Goal: Use online tool/utility: Utilize a website feature to perform a specific function

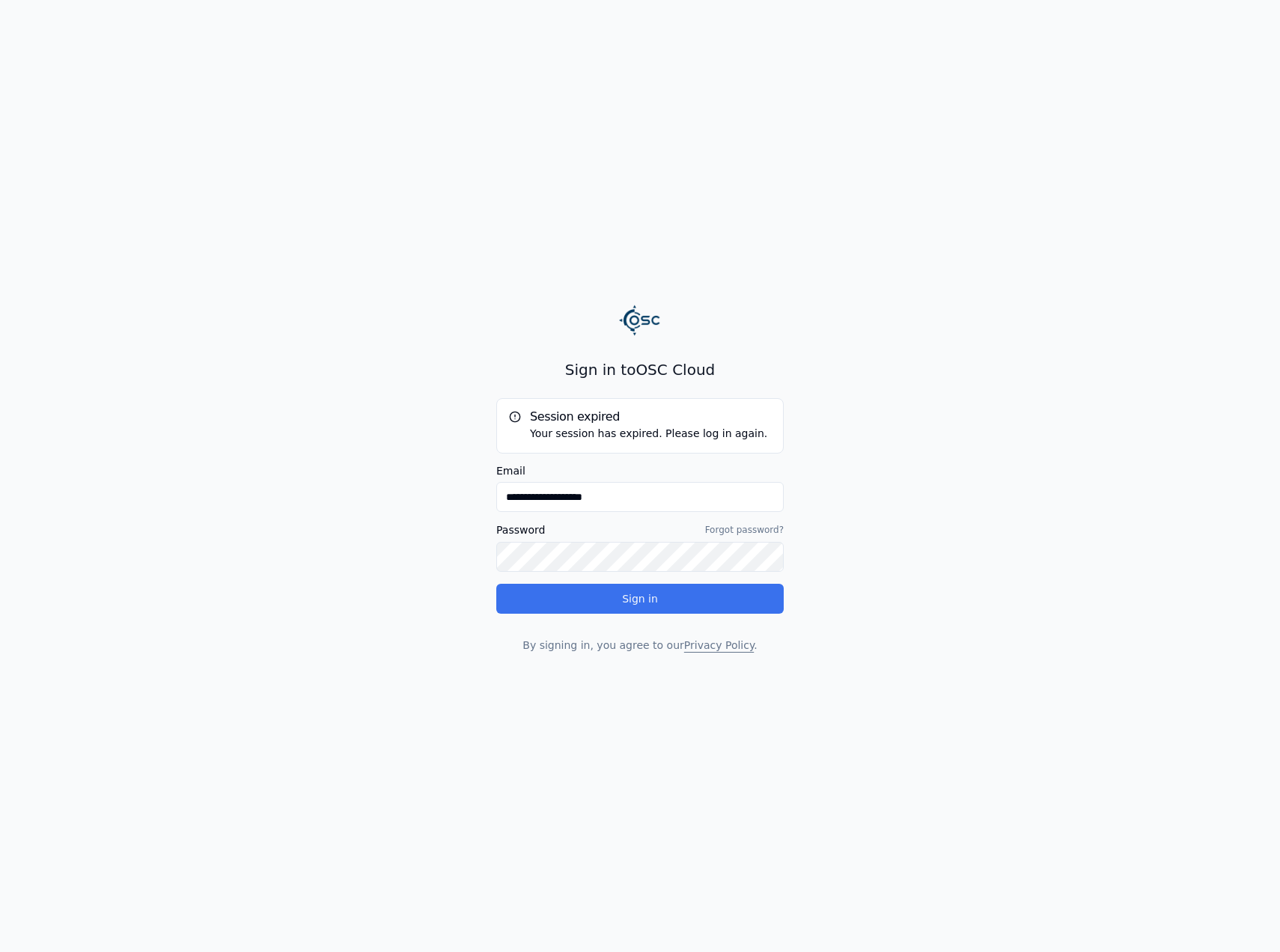
click at [654, 589] on button "Sign in" at bounding box center [640, 599] width 288 height 30
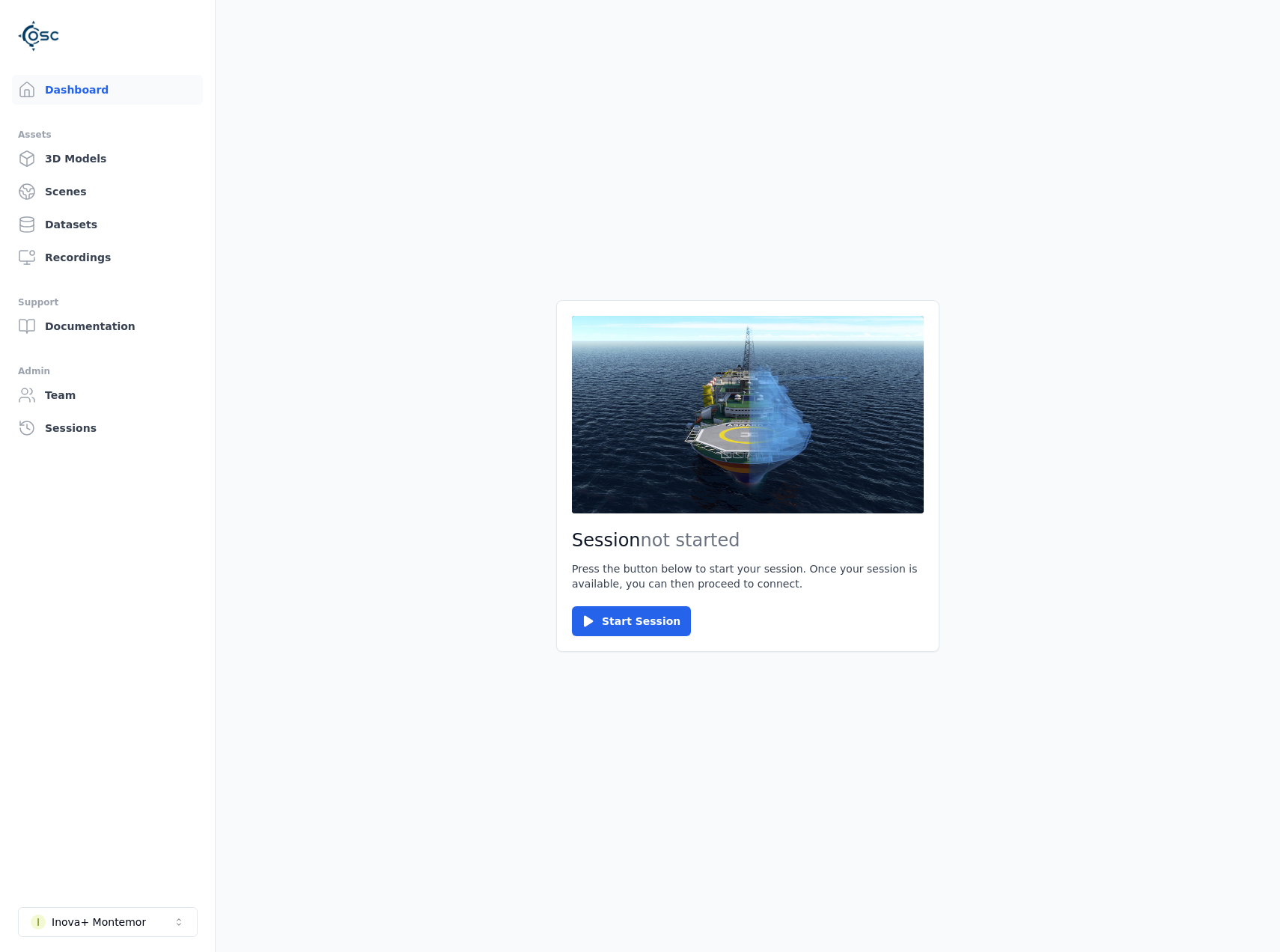
click at [641, 638] on div "Session not started Press the button below to start your session. Once your ses…" at bounding box center [748, 476] width 383 height 351
click at [660, 619] on button "Start Session" at bounding box center [631, 621] width 119 height 30
click at [612, 595] on div "Session ready for connection Your cloud session is ready. Please click the butt…" at bounding box center [748, 476] width 383 height 351
click at [616, 606] on button "Connect" at bounding box center [606, 621] width 69 height 30
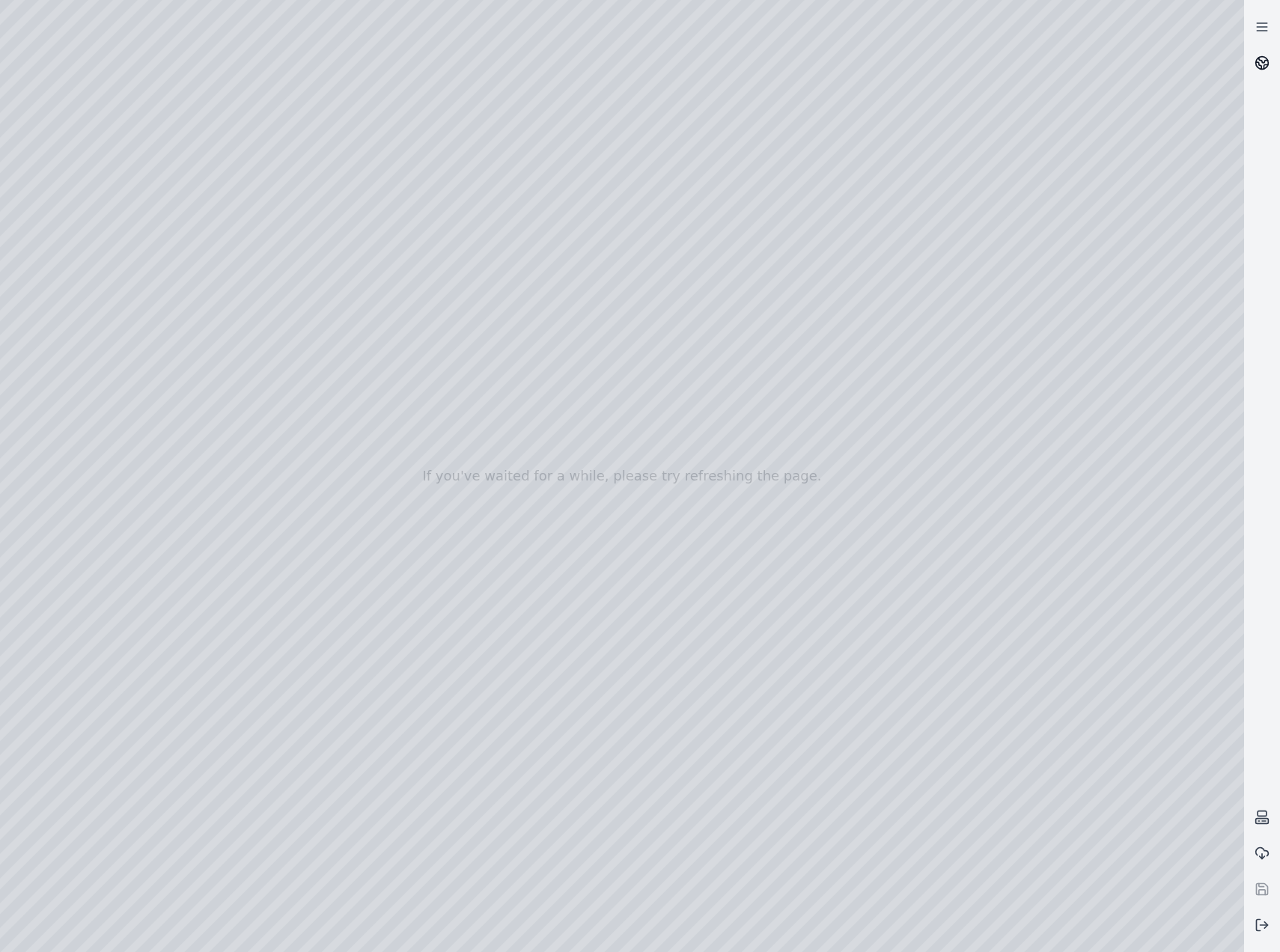
click at [1268, 61] on circle at bounding box center [1263, 63] width 13 height 13
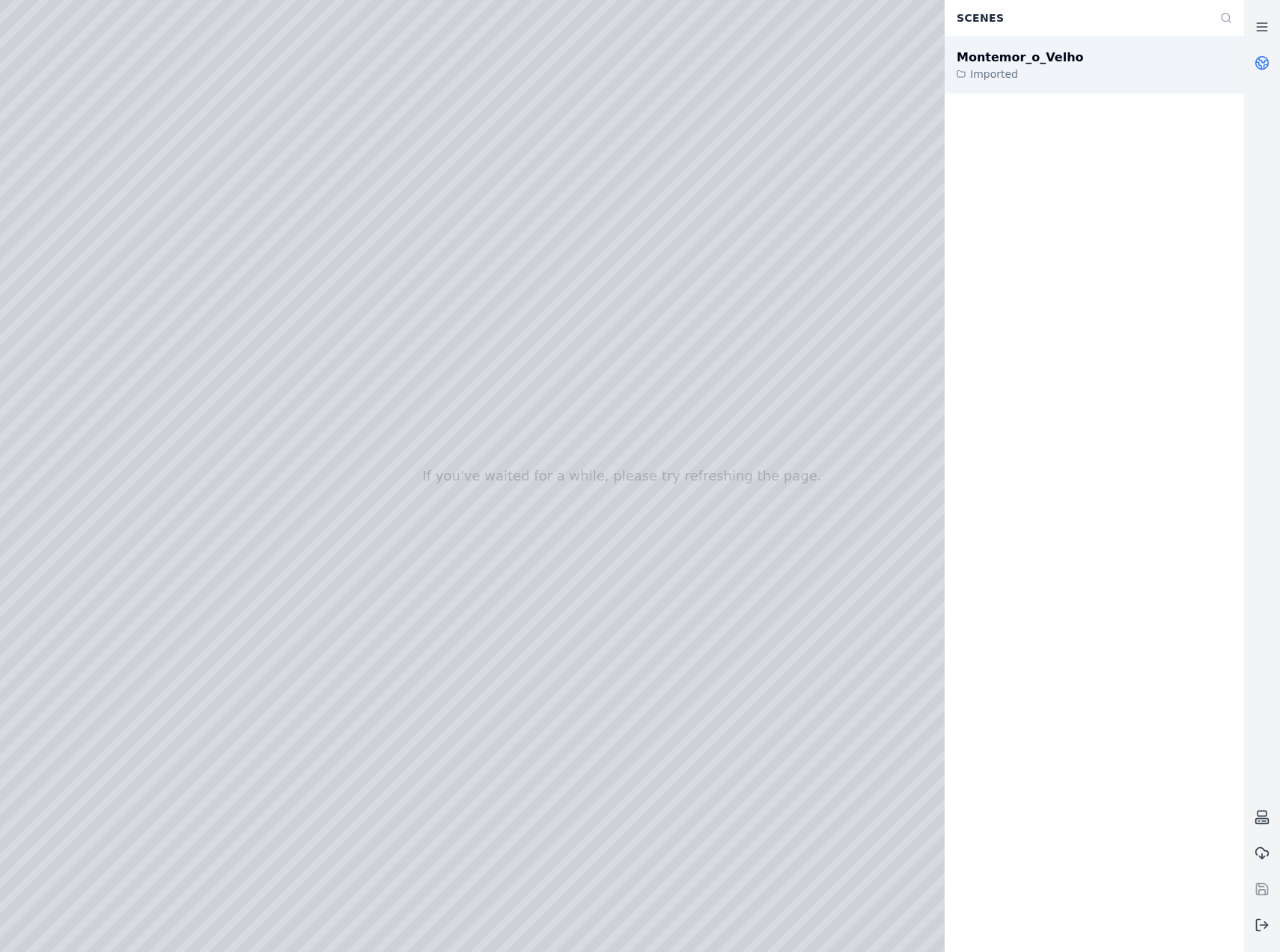
click at [1070, 54] on div "Montemor_o_Velho Imported" at bounding box center [1095, 65] width 300 height 57
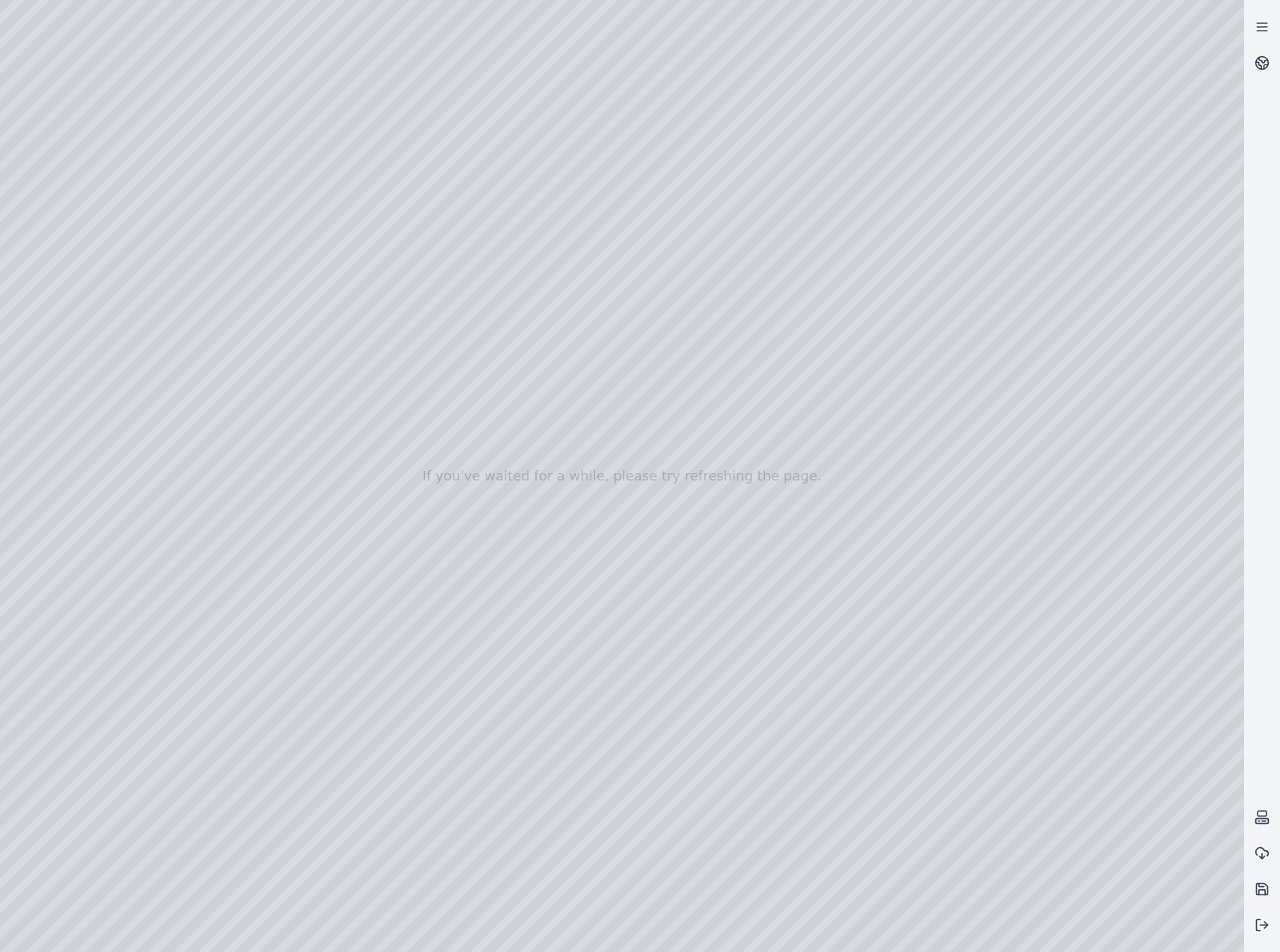
drag, startPoint x: 788, startPoint y: 626, endPoint x: 788, endPoint y: 658, distance: 32.0
drag, startPoint x: 827, startPoint y: 685, endPoint x: 786, endPoint y: 680, distance: 41.3
drag, startPoint x: 367, startPoint y: 690, endPoint x: 411, endPoint y: 650, distance: 59.5
click at [101, 201] on div at bounding box center [622, 476] width 1244 height 952
click at [118, 305] on div at bounding box center [622, 476] width 1244 height 952
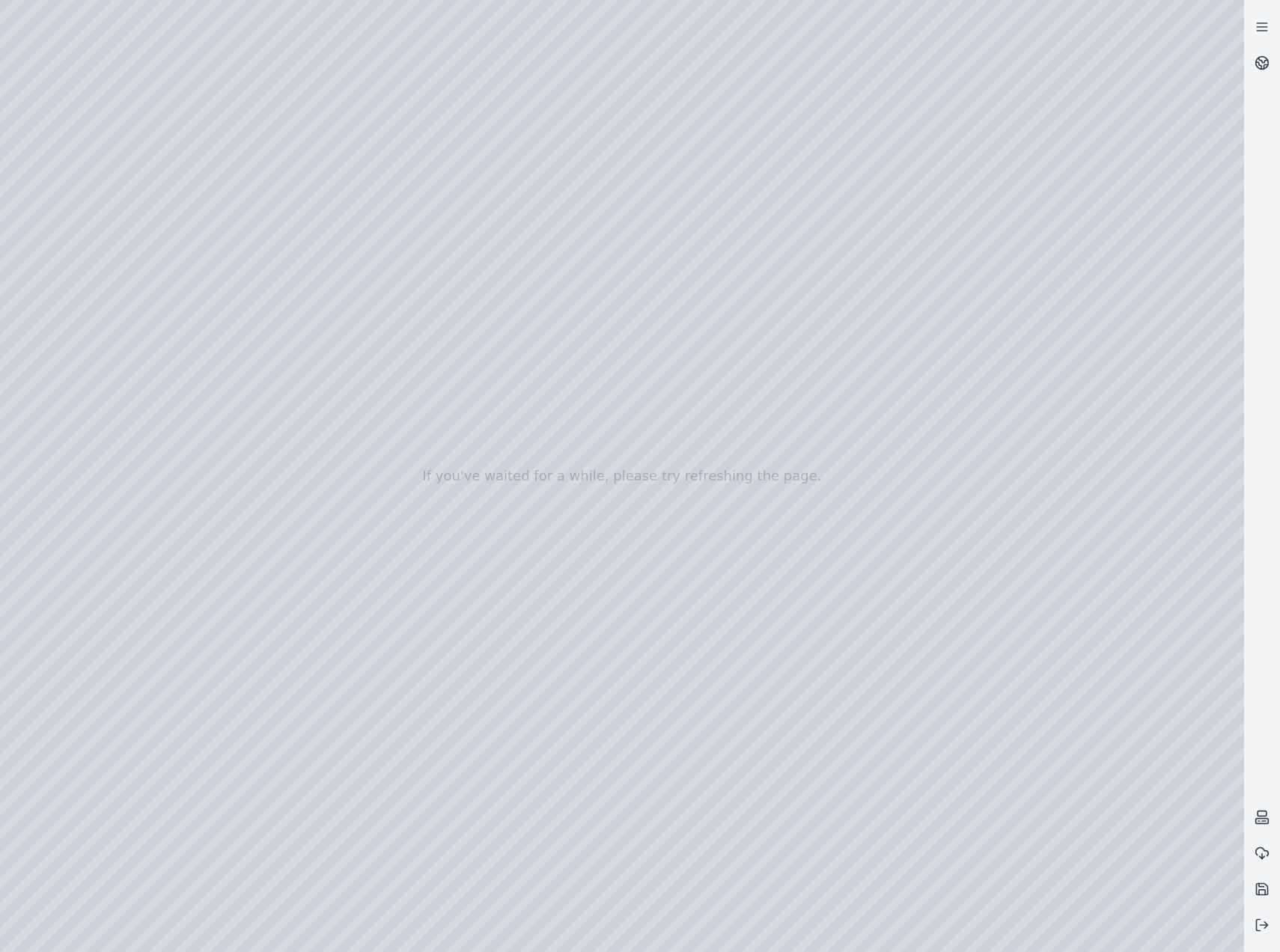
click at [114, 286] on div at bounding box center [622, 476] width 1244 height 952
click at [429, 448] on div at bounding box center [622, 476] width 1244 height 952
click at [428, 408] on div at bounding box center [622, 476] width 1244 height 952
drag, startPoint x: 701, startPoint y: 482, endPoint x: 761, endPoint y: 427, distance: 81.4
drag, startPoint x: 907, startPoint y: 474, endPoint x: 859, endPoint y: 485, distance: 49.2
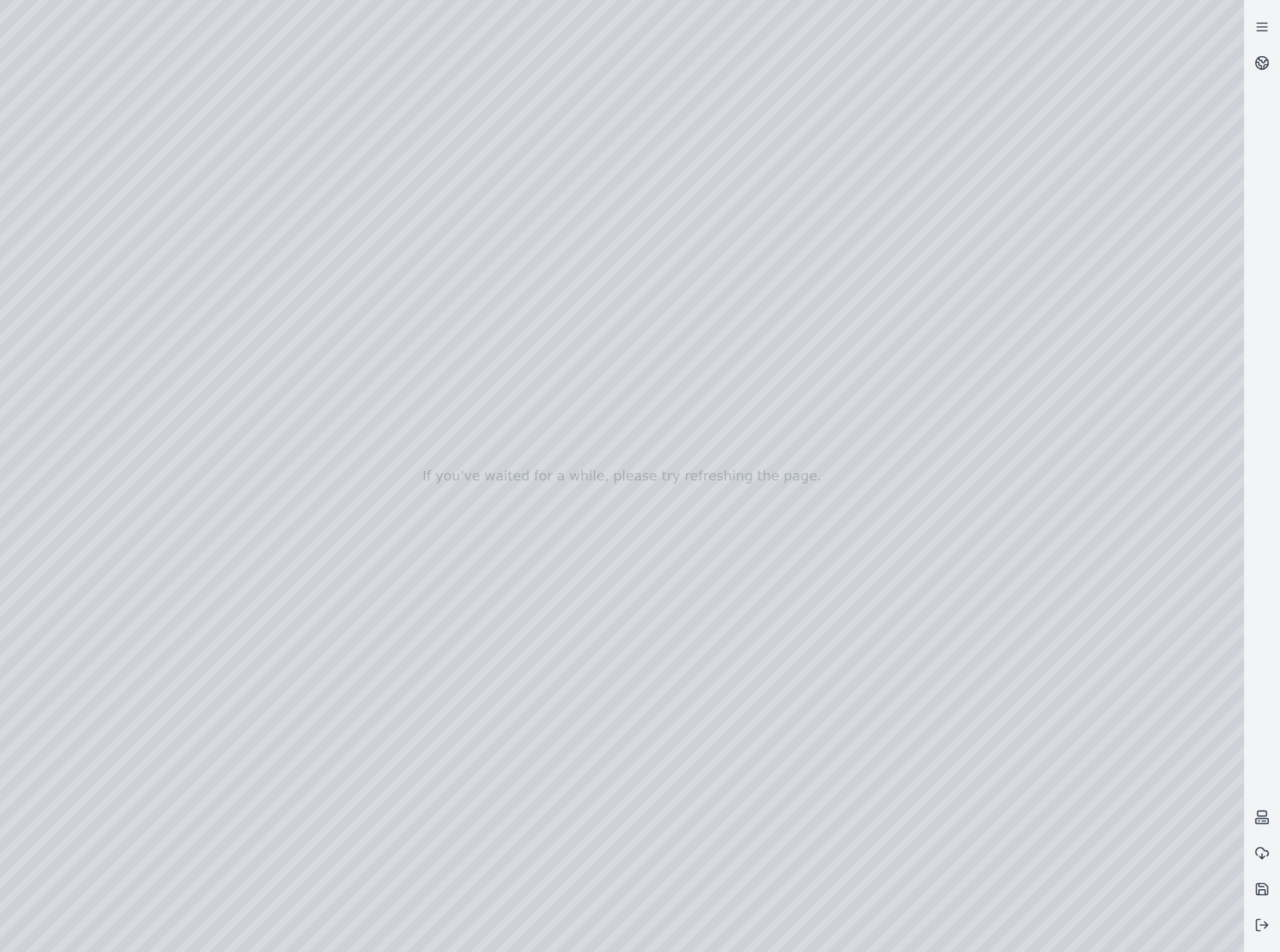
click at [886, 581] on div at bounding box center [622, 476] width 1244 height 952
click at [860, 158] on div at bounding box center [622, 476] width 1244 height 952
drag, startPoint x: 936, startPoint y: 624, endPoint x: 1028, endPoint y: 609, distance: 93.2
drag, startPoint x: 1143, startPoint y: 448, endPoint x: 662, endPoint y: 723, distance: 554.1
drag, startPoint x: 656, startPoint y: 468, endPoint x: 1080, endPoint y: 460, distance: 424.1
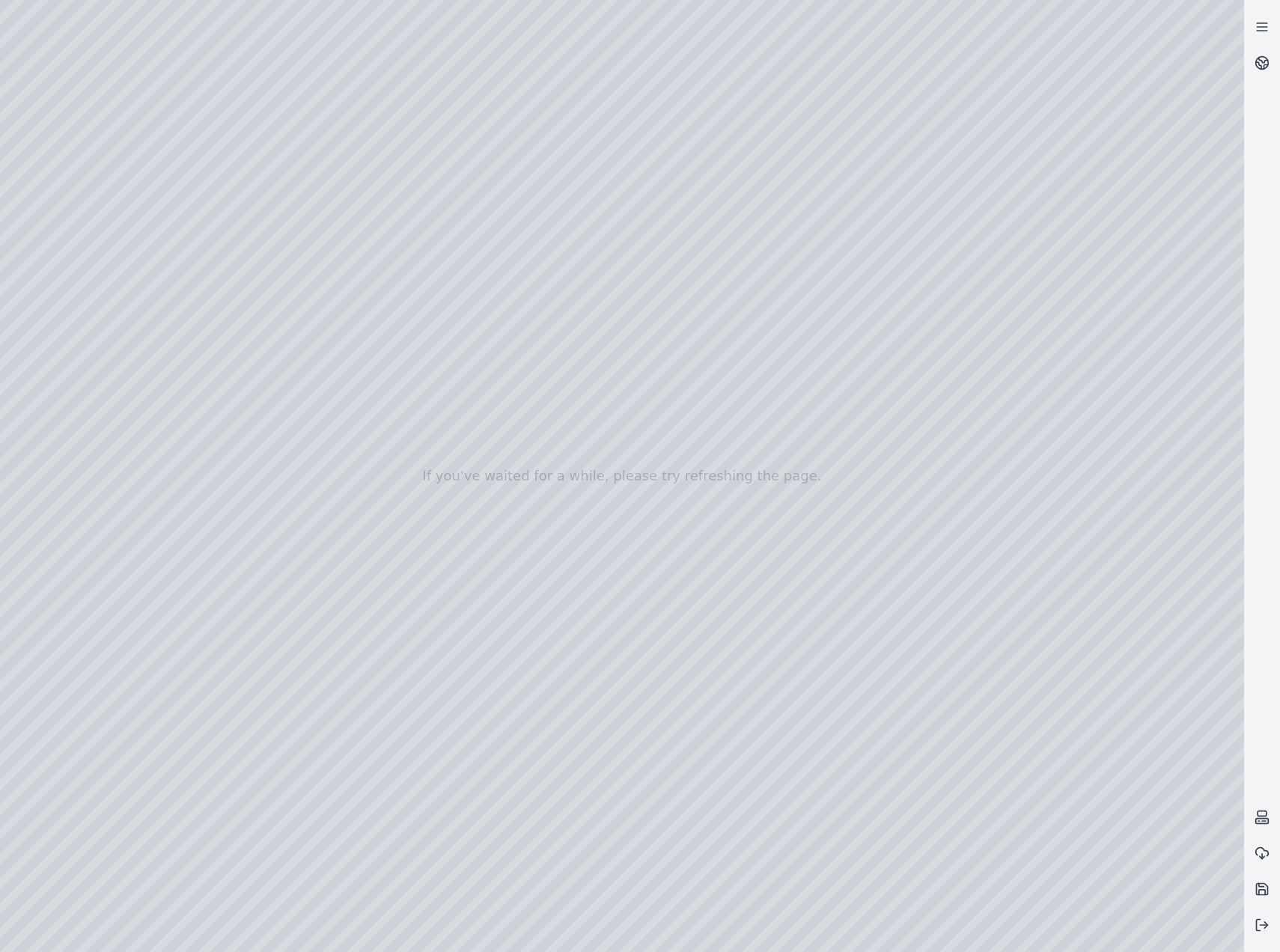
drag, startPoint x: 666, startPoint y: 679, endPoint x: 588, endPoint y: 548, distance: 152.5
drag, startPoint x: 1149, startPoint y: 410, endPoint x: 599, endPoint y: 653, distance: 601.3
click at [179, 56] on div at bounding box center [622, 476] width 1244 height 952
drag, startPoint x: 705, startPoint y: 558, endPoint x: 774, endPoint y: 556, distance: 69.0
drag, startPoint x: 605, startPoint y: 485, endPoint x: 906, endPoint y: 453, distance: 302.7
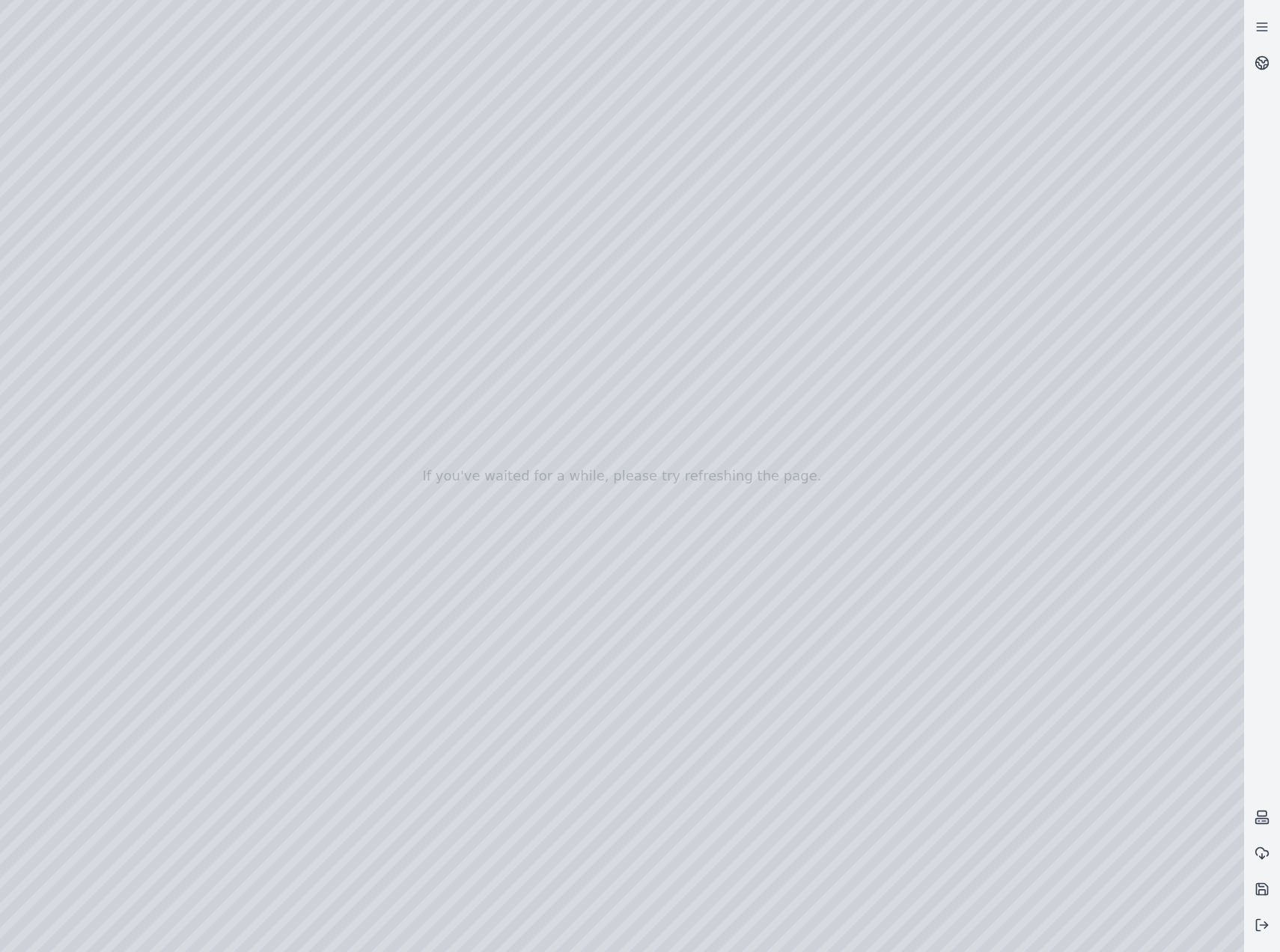
drag, startPoint x: 593, startPoint y: 494, endPoint x: 666, endPoint y: 476, distance: 75.2
drag, startPoint x: 426, startPoint y: 560, endPoint x: 813, endPoint y: 520, distance: 389.1
drag, startPoint x: 773, startPoint y: 633, endPoint x: 642, endPoint y: 619, distance: 131.7
drag, startPoint x: 922, startPoint y: 658, endPoint x: 442, endPoint y: 581, distance: 486.1
drag, startPoint x: 898, startPoint y: 669, endPoint x: 725, endPoint y: 668, distance: 173.0
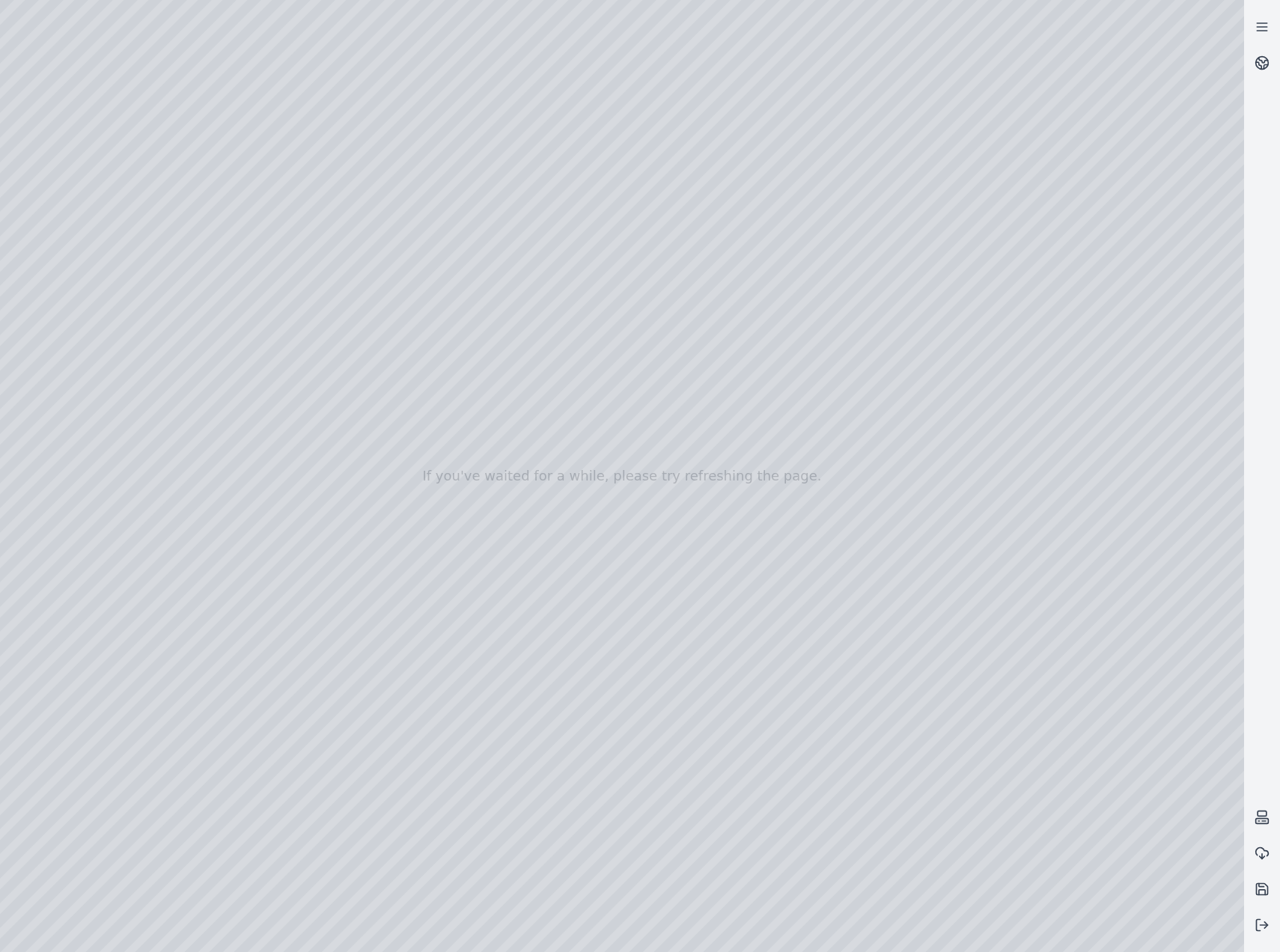
drag, startPoint x: 1011, startPoint y: 678, endPoint x: 458, endPoint y: 612, distance: 556.9
drag, startPoint x: 812, startPoint y: 656, endPoint x: 733, endPoint y: 634, distance: 82.0
drag, startPoint x: 734, startPoint y: 641, endPoint x: 731, endPoint y: 656, distance: 15.3
drag, startPoint x: 1090, startPoint y: 557, endPoint x: 458, endPoint y: 604, distance: 633.7
drag, startPoint x: 651, startPoint y: 587, endPoint x: 528, endPoint y: 600, distance: 123.7
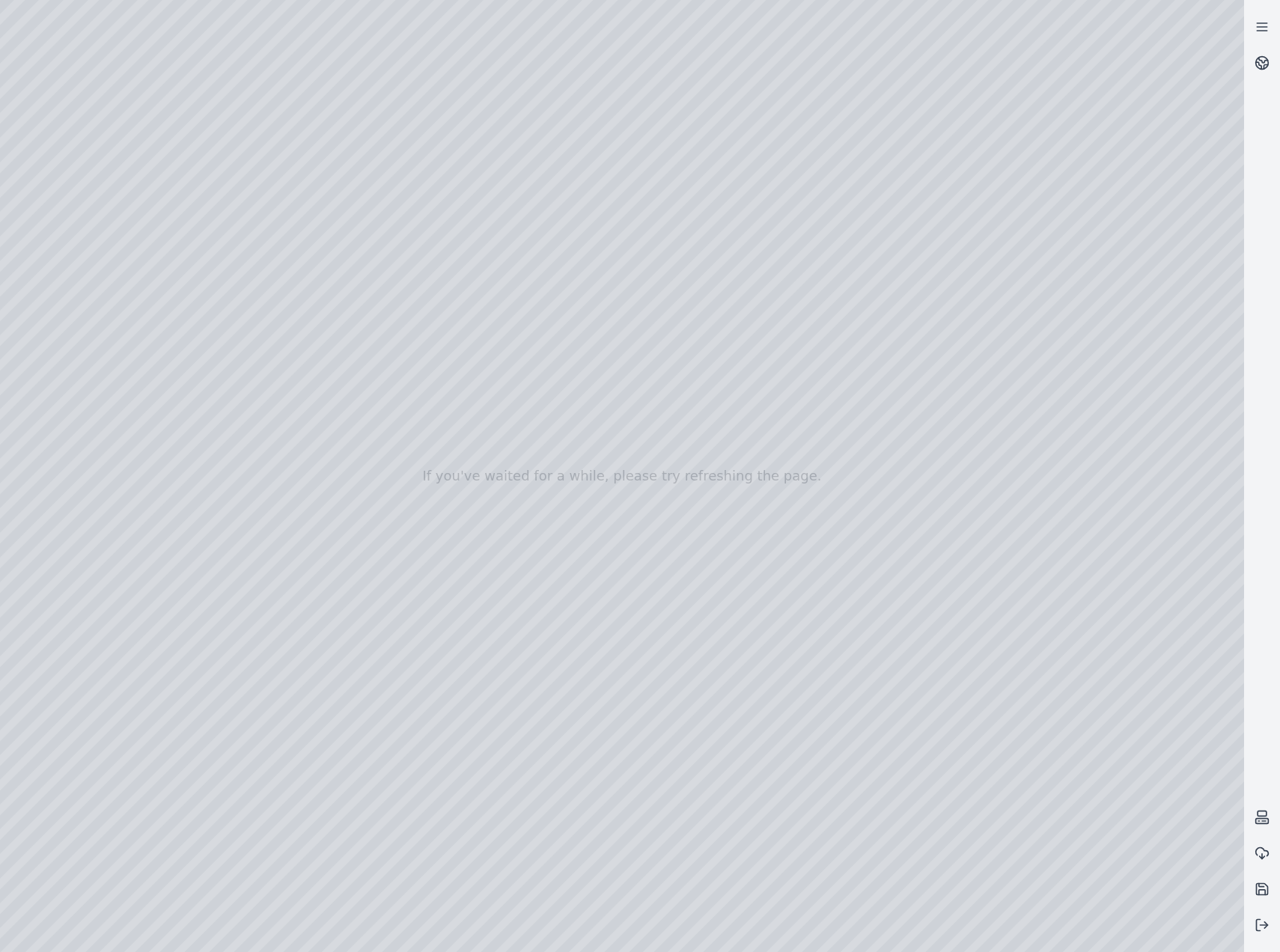
drag, startPoint x: 1072, startPoint y: 394, endPoint x: 484, endPoint y: 547, distance: 607.6
drag, startPoint x: 887, startPoint y: 575, endPoint x: 865, endPoint y: 558, distance: 27.8
drag, startPoint x: 868, startPoint y: 559, endPoint x: 453, endPoint y: 500, distance: 419.2
drag, startPoint x: 528, startPoint y: 430, endPoint x: 625, endPoint y: 429, distance: 97.0
drag, startPoint x: 387, startPoint y: 559, endPoint x: 932, endPoint y: 437, distance: 558.5
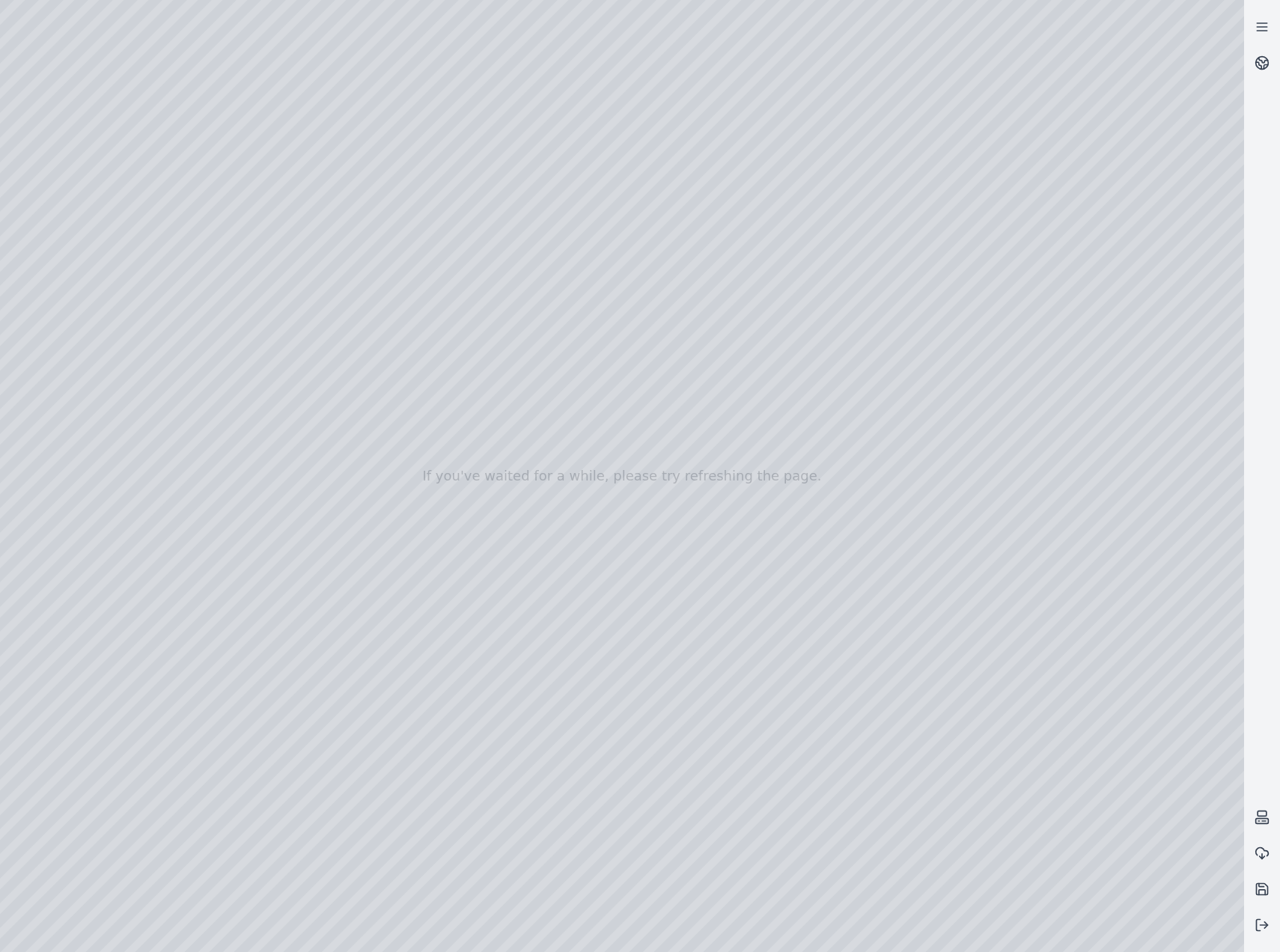
drag, startPoint x: 453, startPoint y: 452, endPoint x: 1020, endPoint y: 516, distance: 570.6
drag, startPoint x: 736, startPoint y: 541, endPoint x: 947, endPoint y: 529, distance: 211.3
drag, startPoint x: 595, startPoint y: 608, endPoint x: 649, endPoint y: 599, distance: 54.7
drag, startPoint x: 430, startPoint y: 623, endPoint x: 1111, endPoint y: 545, distance: 685.5
click at [1263, 924] on icon at bounding box center [1262, 924] width 15 height 15
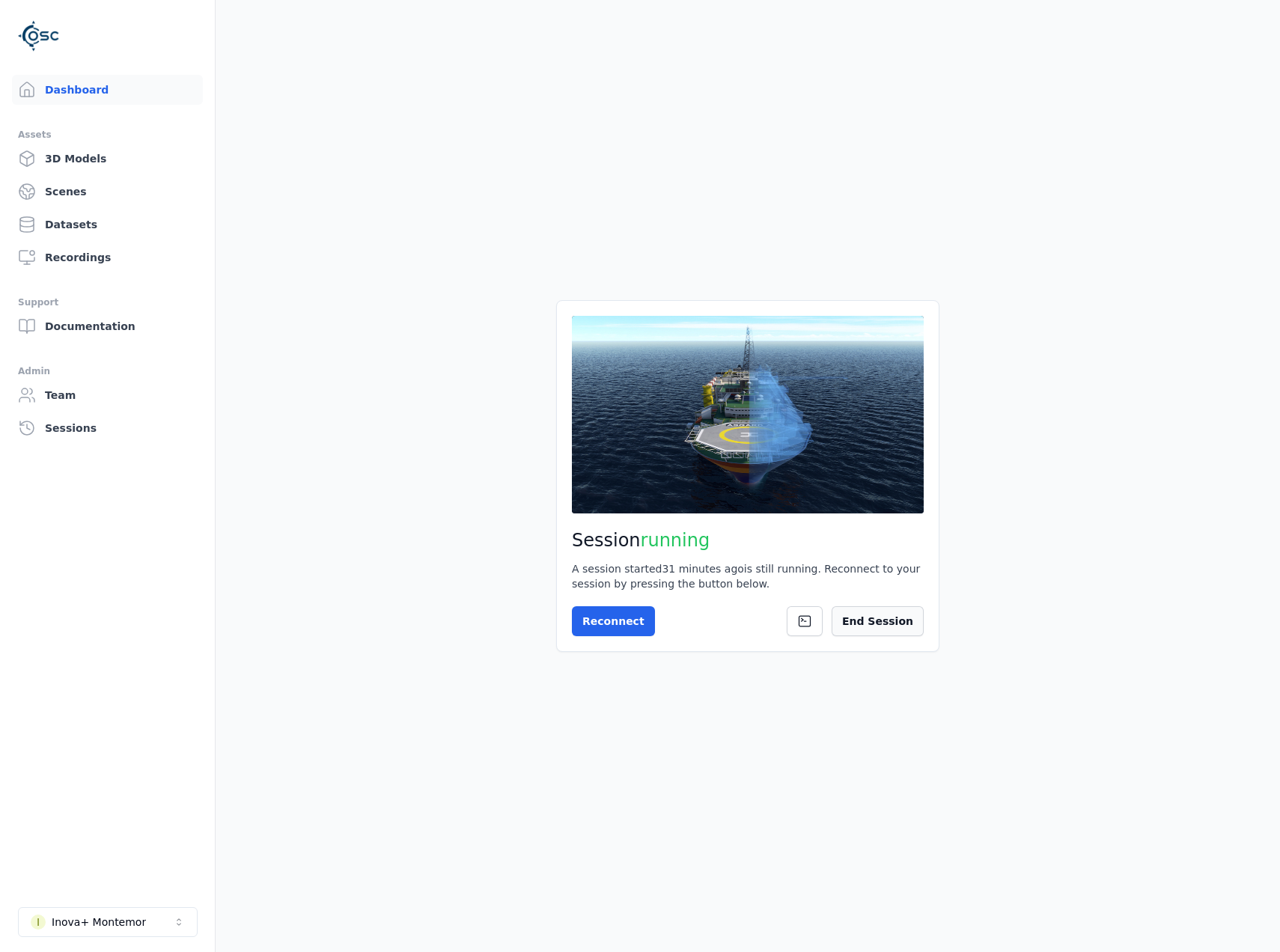
click at [876, 624] on button "End Session" at bounding box center [877, 621] width 92 height 30
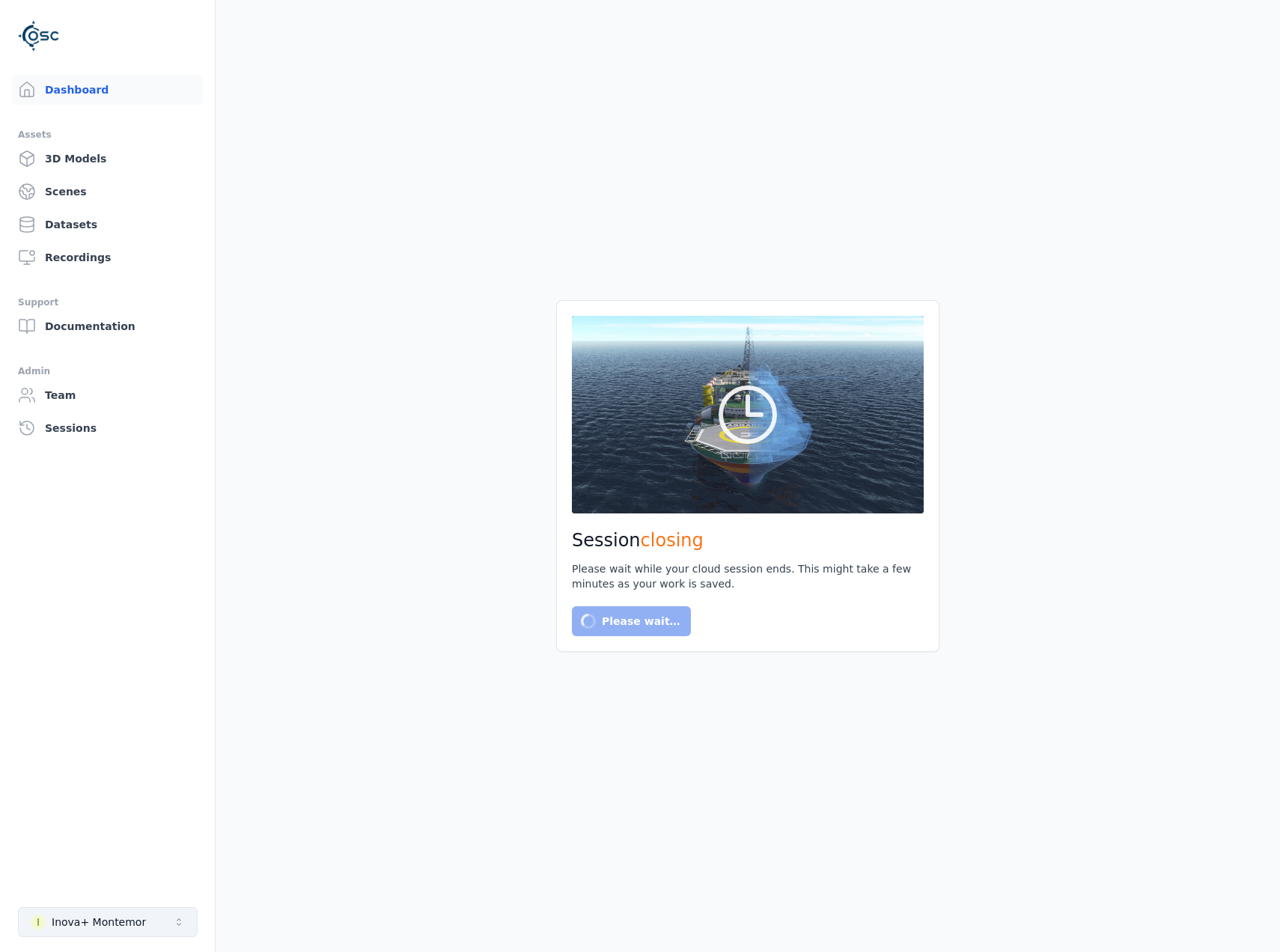
click at [142, 927] on button "I Inova+ Montemor" at bounding box center [108, 922] width 180 height 30
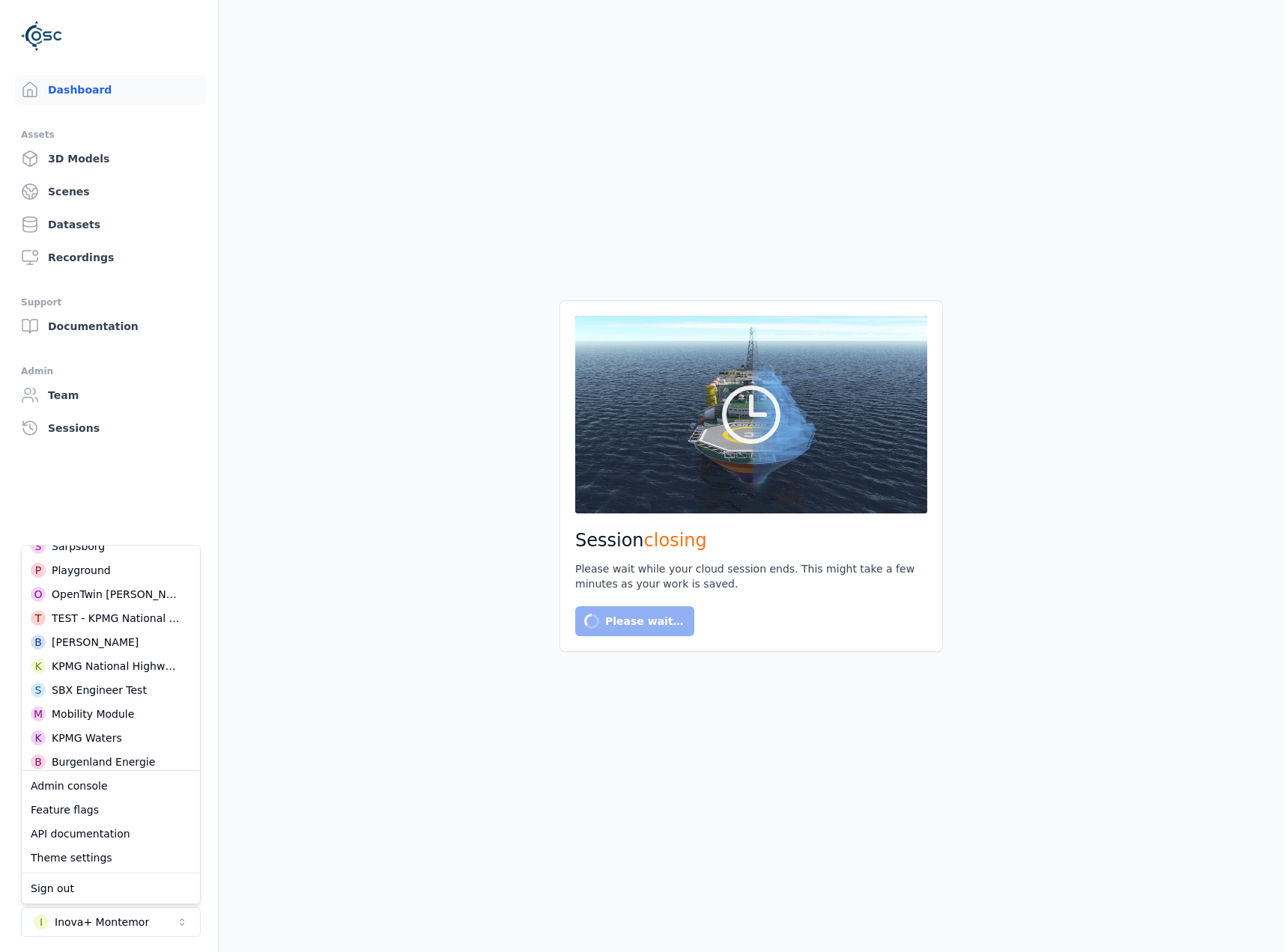
scroll to position [150, 0]
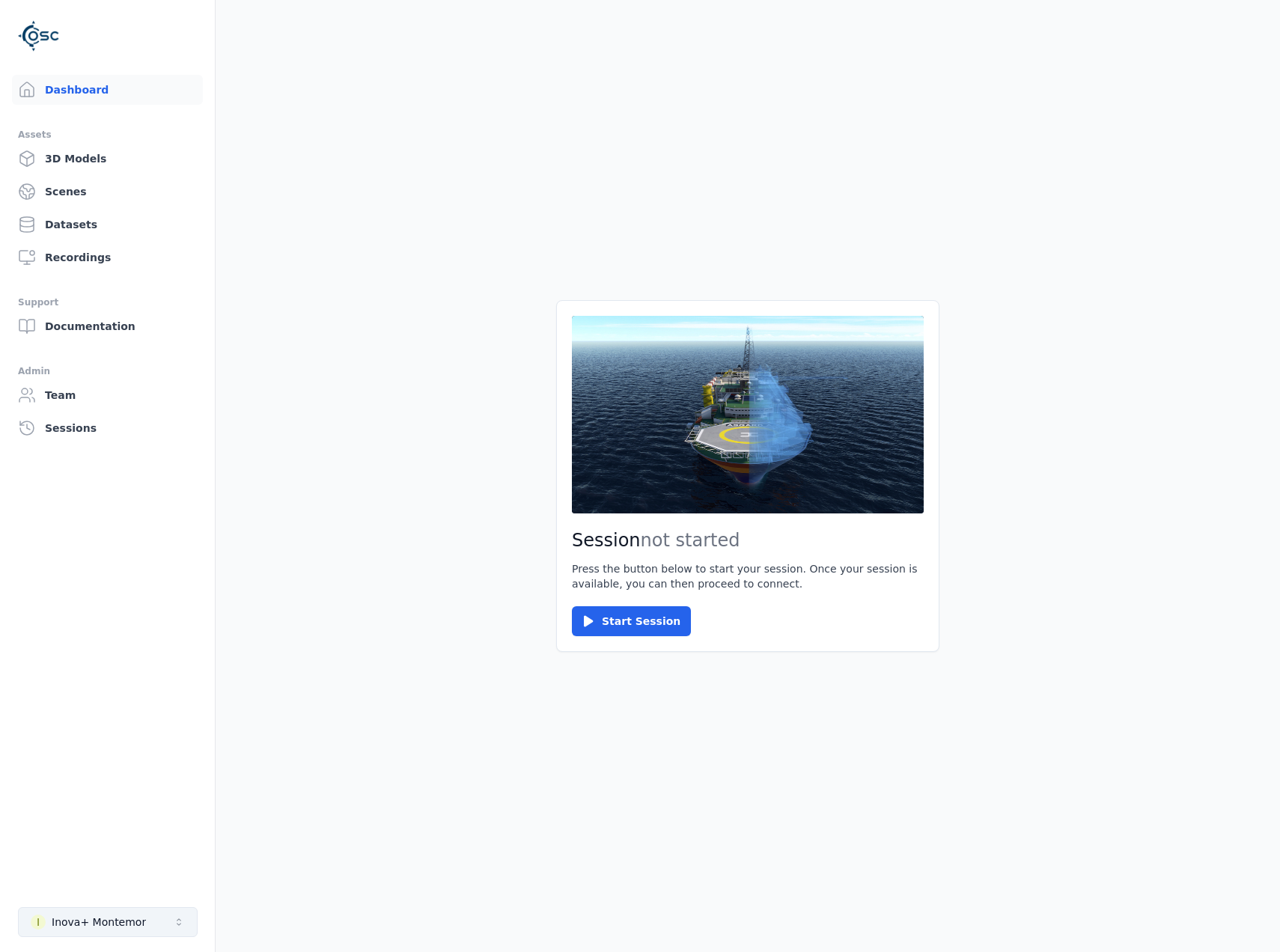
click at [119, 922] on div "Inova+ Montemor" at bounding box center [99, 922] width 95 height 15
type input "**"
click at [153, 883] on div "R RESIST LSD3 - [GEOGRAPHIC_DATA]" at bounding box center [108, 888] width 172 height 24
click at [623, 642] on div "Session not started Press the button below to start your session. Once your ses…" at bounding box center [748, 476] width 383 height 351
click at [625, 635] on button "Start Session" at bounding box center [631, 621] width 119 height 30
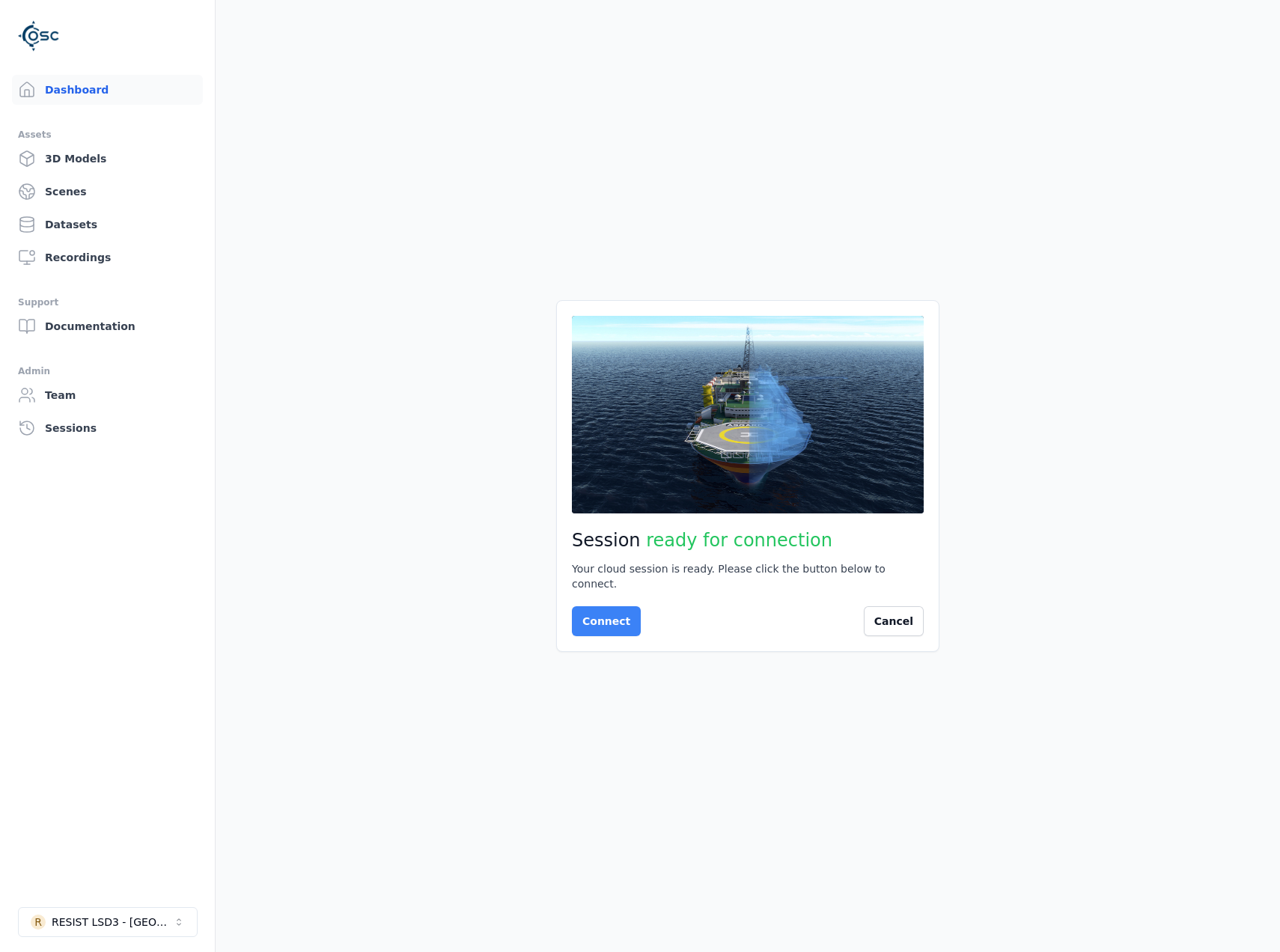
click at [623, 623] on button "Connect" at bounding box center [606, 621] width 69 height 30
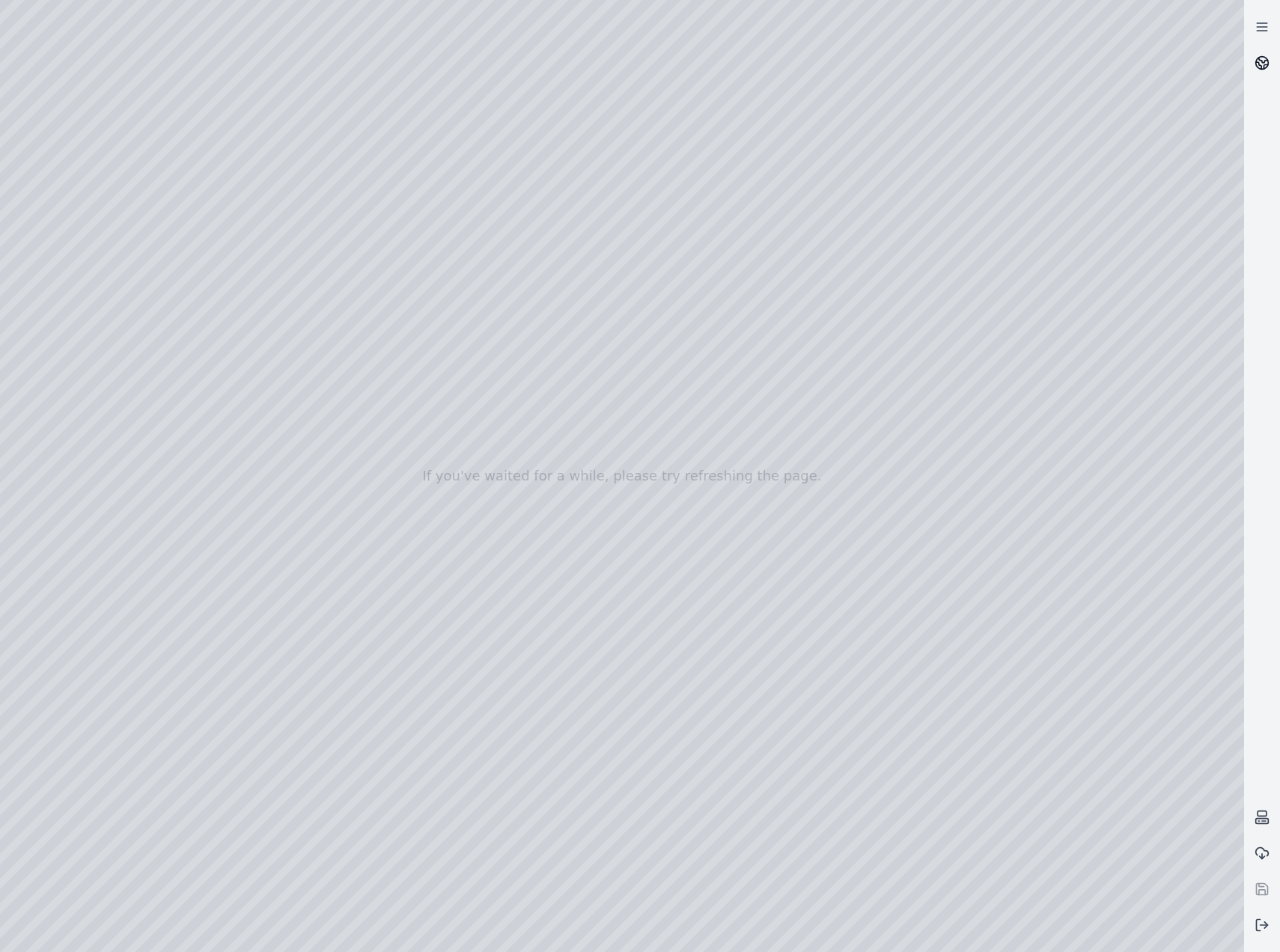
click at [1263, 62] on icon at bounding box center [1263, 60] width 9 height 6
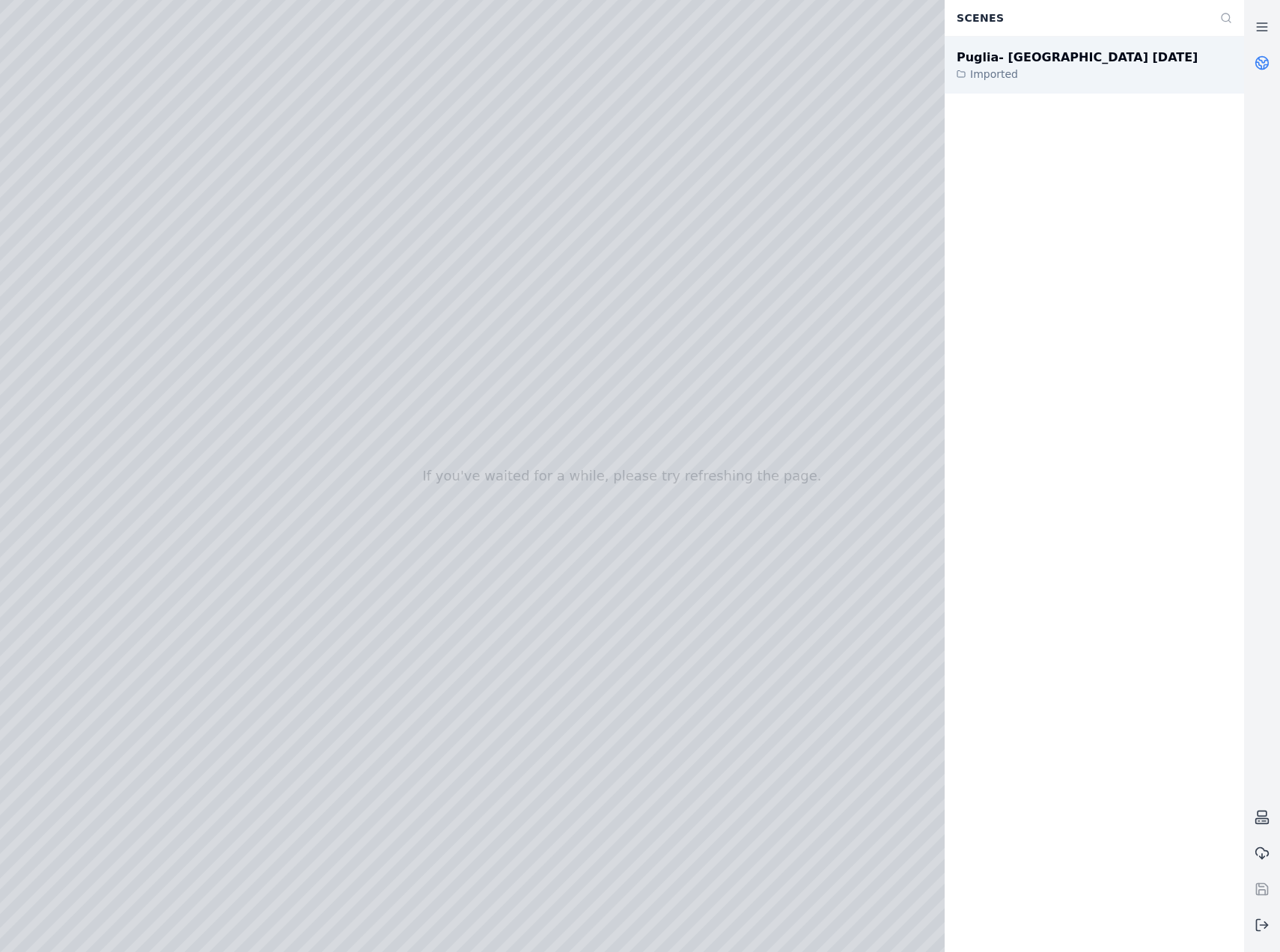
click at [1148, 86] on div "Puglia- [GEOGRAPHIC_DATA] [DATE] Imported" at bounding box center [1095, 65] width 300 height 57
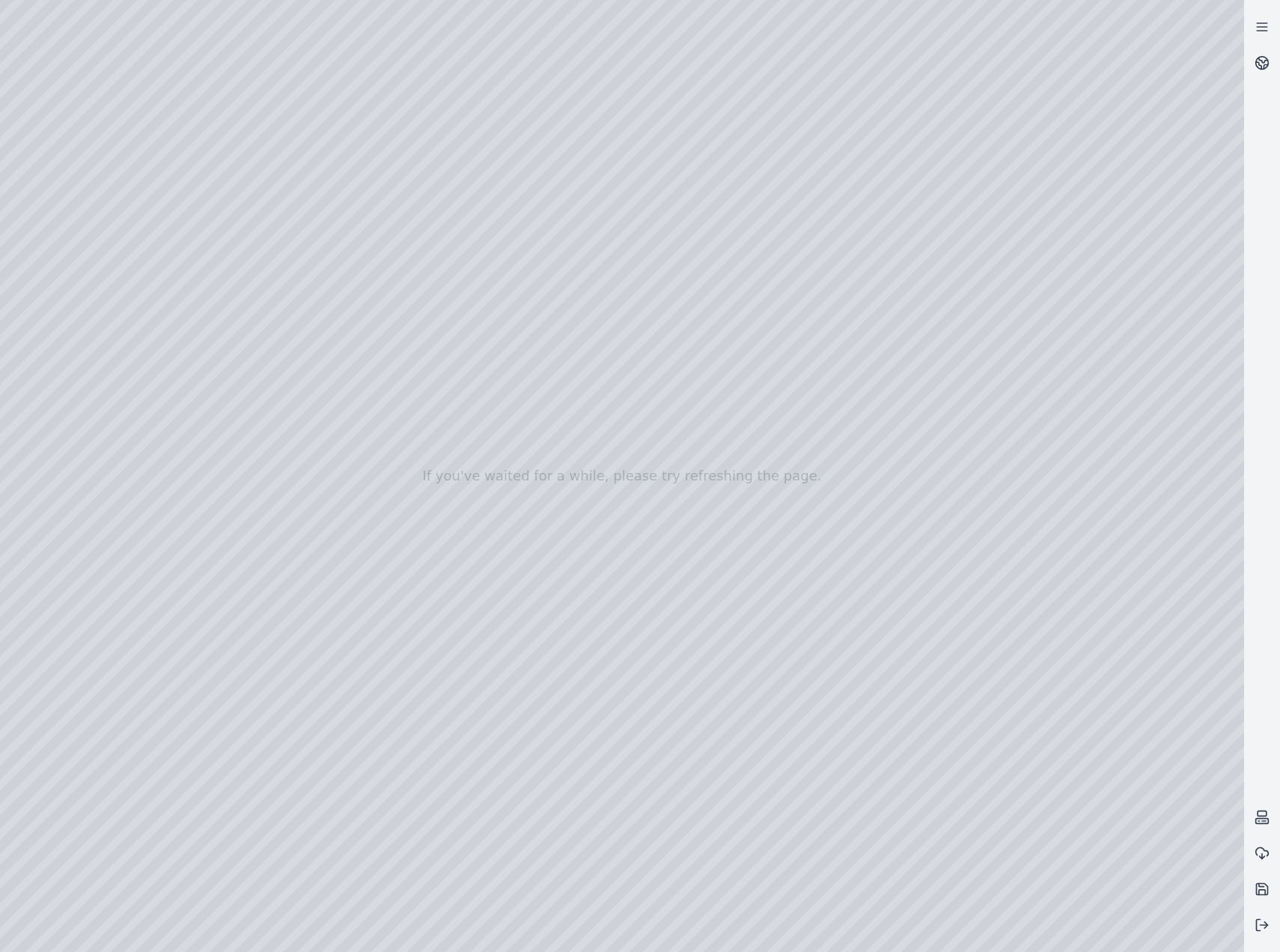
drag, startPoint x: 529, startPoint y: 698, endPoint x: 551, endPoint y: 728, distance: 37.2
drag, startPoint x: 385, startPoint y: 594, endPoint x: 562, endPoint y: 780, distance: 256.8
drag, startPoint x: 445, startPoint y: 761, endPoint x: 909, endPoint y: 571, distance: 501.4
drag, startPoint x: 580, startPoint y: 567, endPoint x: 1075, endPoint y: 581, distance: 495.2
drag, startPoint x: 1123, startPoint y: 566, endPoint x: 245, endPoint y: 658, distance: 882.8
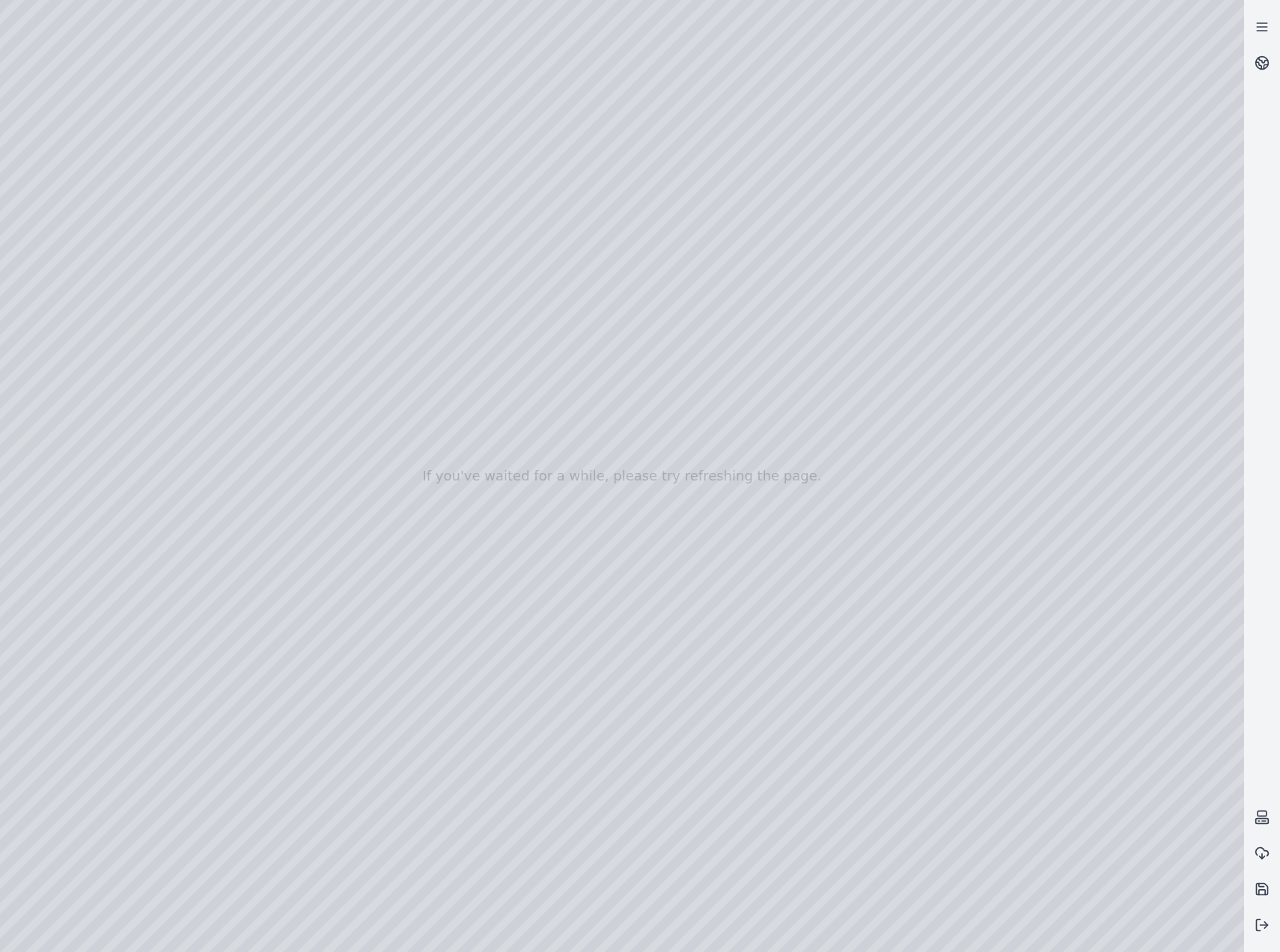
drag, startPoint x: 1155, startPoint y: 547, endPoint x: 508, endPoint y: 827, distance: 705.0
drag, startPoint x: 917, startPoint y: 489, endPoint x: 754, endPoint y: 584, distance: 188.7
drag, startPoint x: 648, startPoint y: 764, endPoint x: 893, endPoint y: 540, distance: 332.0
drag, startPoint x: 632, startPoint y: 689, endPoint x: 621, endPoint y: 751, distance: 63.0
drag, startPoint x: 752, startPoint y: 728, endPoint x: 421, endPoint y: 726, distance: 331.0
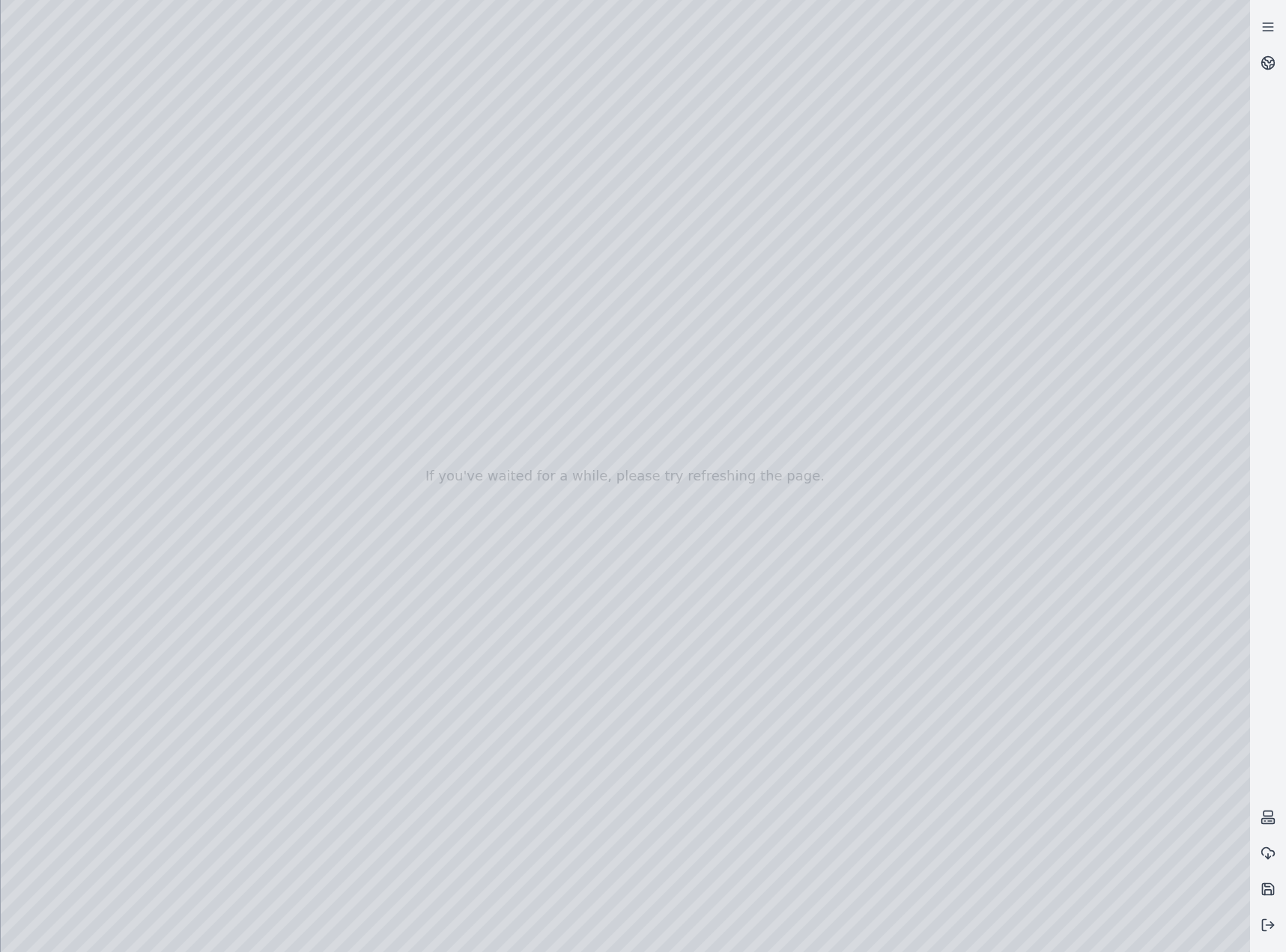
drag, startPoint x: 963, startPoint y: 641, endPoint x: 611, endPoint y: 658, distance: 352.4
drag, startPoint x: 826, startPoint y: 787, endPoint x: 824, endPoint y: 760, distance: 27.1
drag, startPoint x: 639, startPoint y: 778, endPoint x: 797, endPoint y: 558, distance: 270.9
drag, startPoint x: 617, startPoint y: 404, endPoint x: 958, endPoint y: 845, distance: 557.5
drag, startPoint x: 745, startPoint y: 459, endPoint x: 439, endPoint y: 351, distance: 324.5
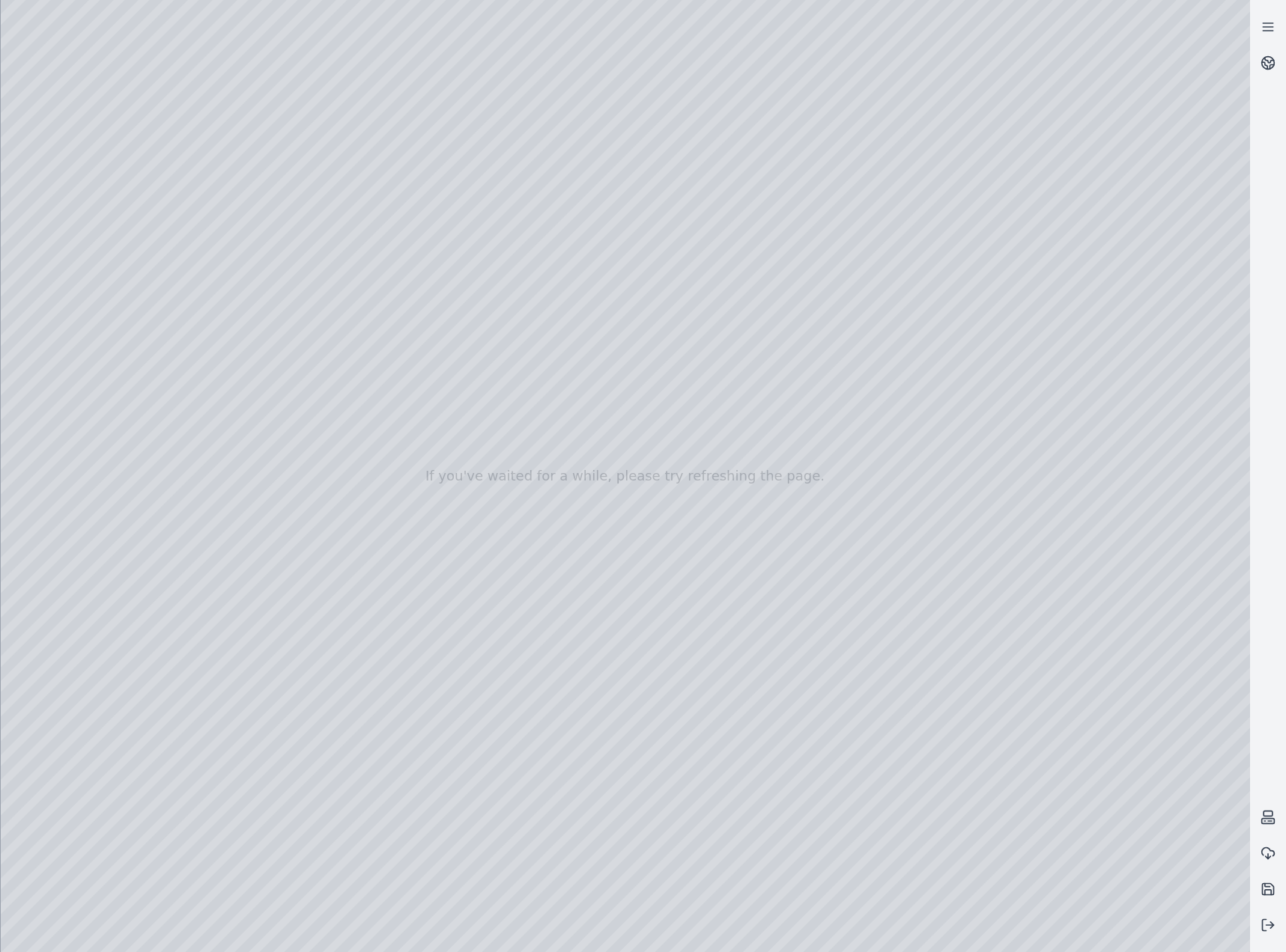
drag, startPoint x: 894, startPoint y: 315, endPoint x: 478, endPoint y: 336, distance: 416.5
drag, startPoint x: 521, startPoint y: 639, endPoint x: 687, endPoint y: 255, distance: 418.3
drag, startPoint x: 926, startPoint y: 521, endPoint x: 613, endPoint y: 623, distance: 329.2
drag, startPoint x: 650, startPoint y: 266, endPoint x: 772, endPoint y: 533, distance: 293.6
drag, startPoint x: 354, startPoint y: 398, endPoint x: 529, endPoint y: 503, distance: 204.1
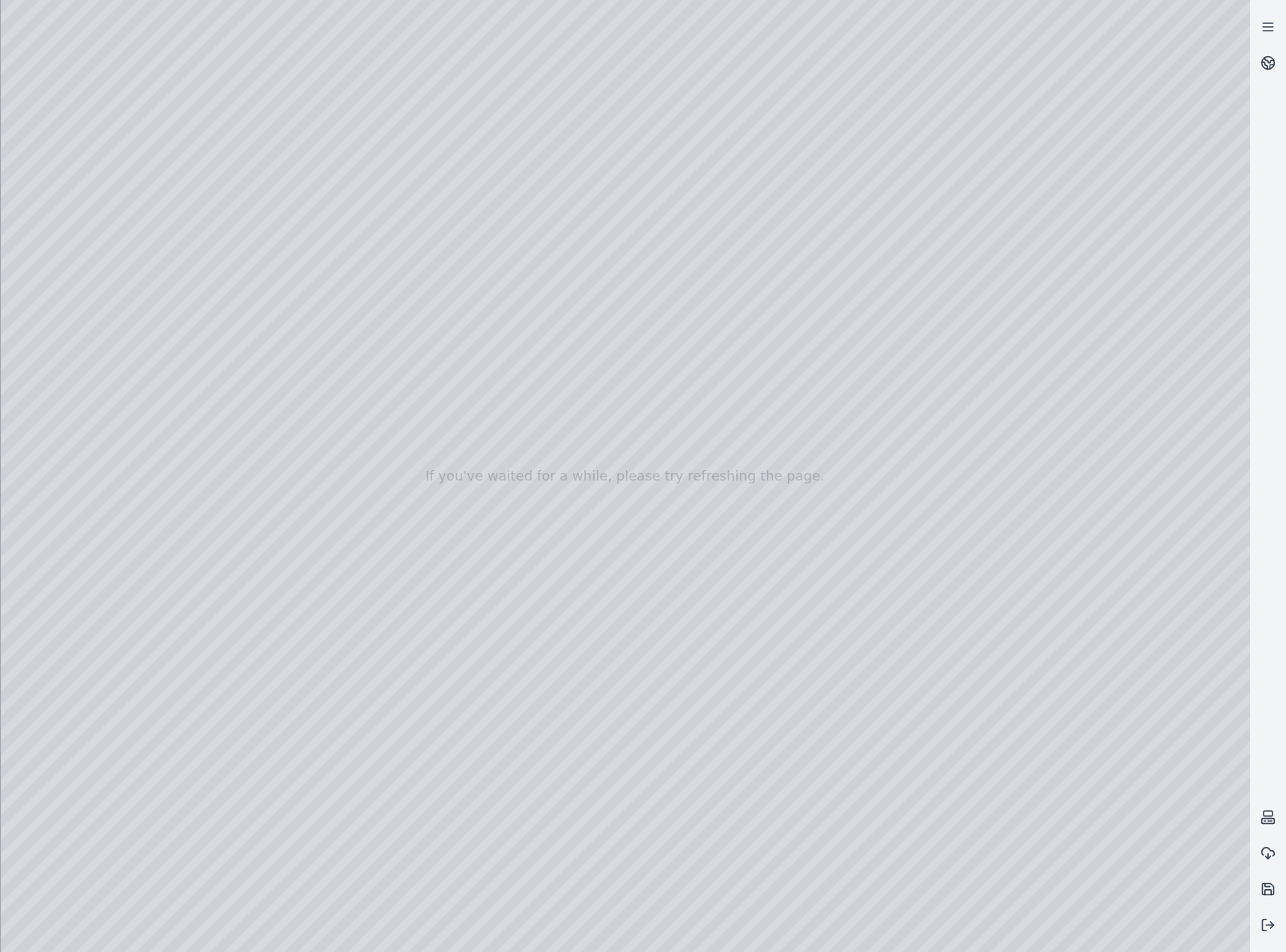
drag, startPoint x: 775, startPoint y: 763, endPoint x: 711, endPoint y: 718, distance: 78.2
drag, startPoint x: 708, startPoint y: 660, endPoint x: 831, endPoint y: 594, distance: 139.6
drag, startPoint x: 302, startPoint y: 546, endPoint x: 1032, endPoint y: 589, distance: 731.3
drag, startPoint x: 255, startPoint y: 513, endPoint x: 932, endPoint y: 537, distance: 677.4
drag, startPoint x: 883, startPoint y: 727, endPoint x: 896, endPoint y: 728, distance: 13.0
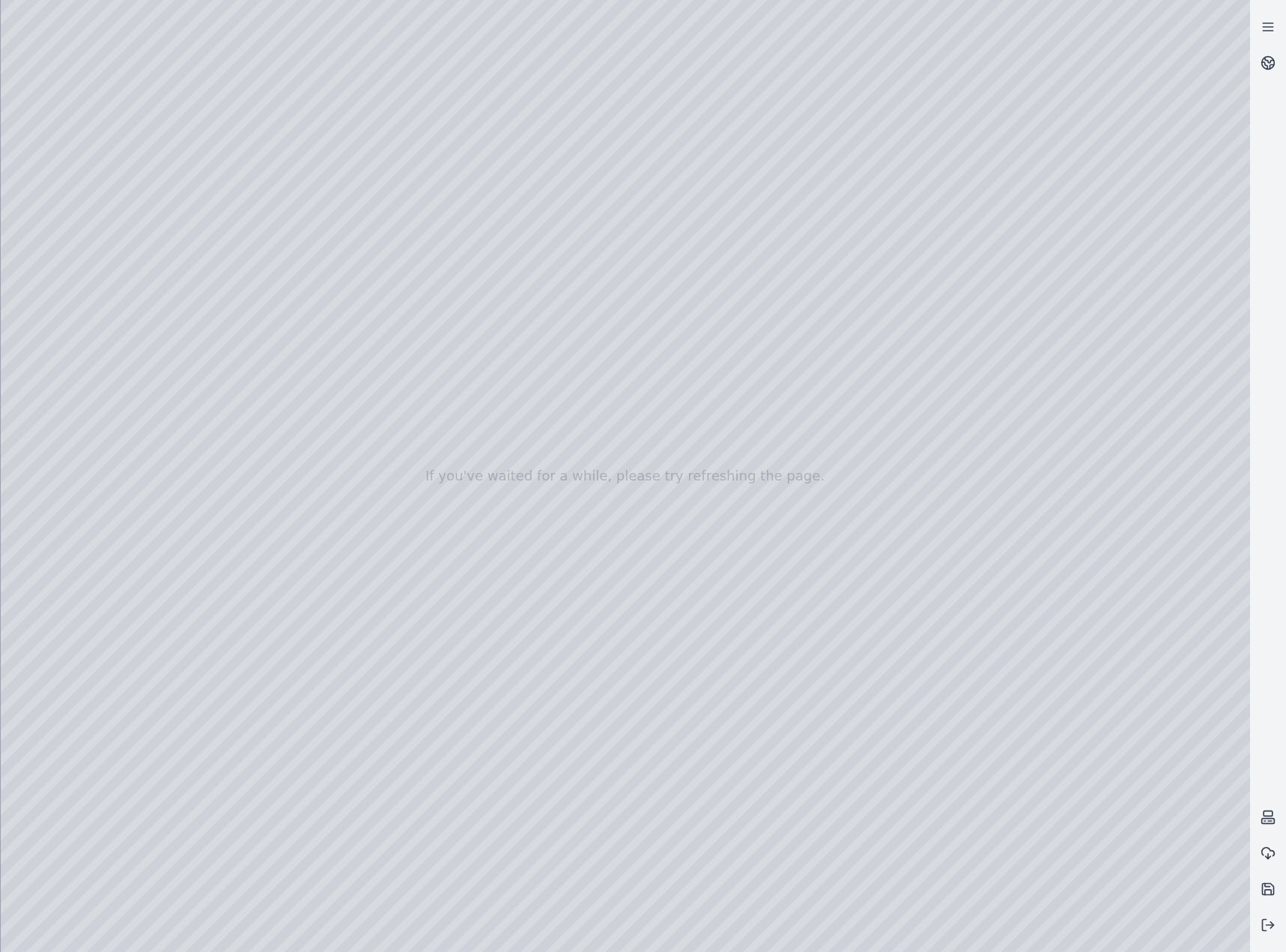
drag, startPoint x: 843, startPoint y: 719, endPoint x: 944, endPoint y: 486, distance: 253.9
drag, startPoint x: 835, startPoint y: 682, endPoint x: 822, endPoint y: 533, distance: 149.6
drag, startPoint x: 793, startPoint y: 525, endPoint x: 732, endPoint y: 722, distance: 206.2
drag, startPoint x: 947, startPoint y: 544, endPoint x: 742, endPoint y: 705, distance: 260.7
drag, startPoint x: 540, startPoint y: 668, endPoint x: 580, endPoint y: 705, distance: 54.5
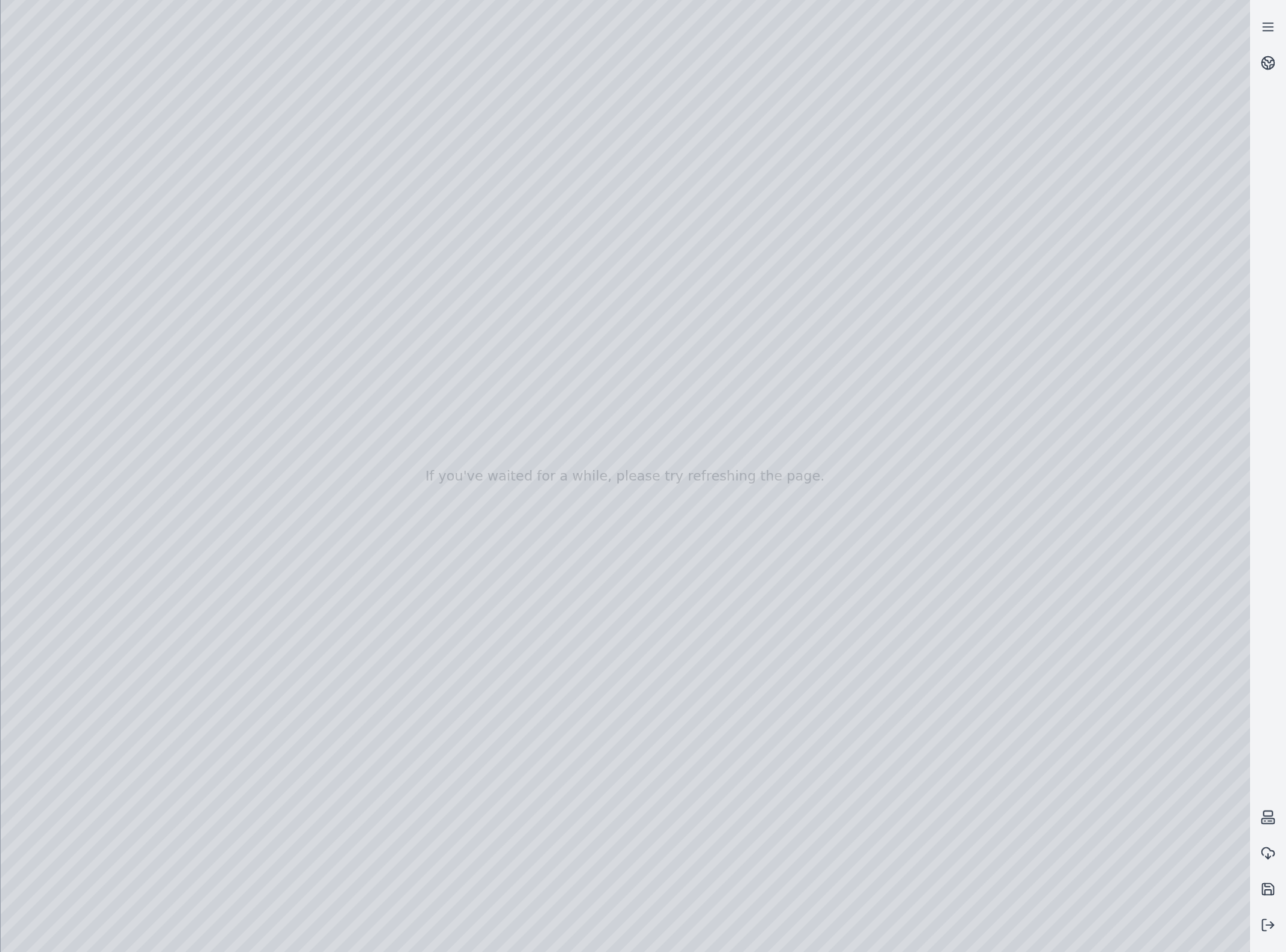
drag, startPoint x: 681, startPoint y: 712, endPoint x: 705, endPoint y: 737, distance: 34.7
drag, startPoint x: 498, startPoint y: 552, endPoint x: 767, endPoint y: 752, distance: 335.2
click at [632, 688] on div at bounding box center [625, 476] width 1249 height 952
drag, startPoint x: 653, startPoint y: 694, endPoint x: 572, endPoint y: 675, distance: 83.2
drag, startPoint x: 654, startPoint y: 681, endPoint x: 446, endPoint y: 612, distance: 219.1
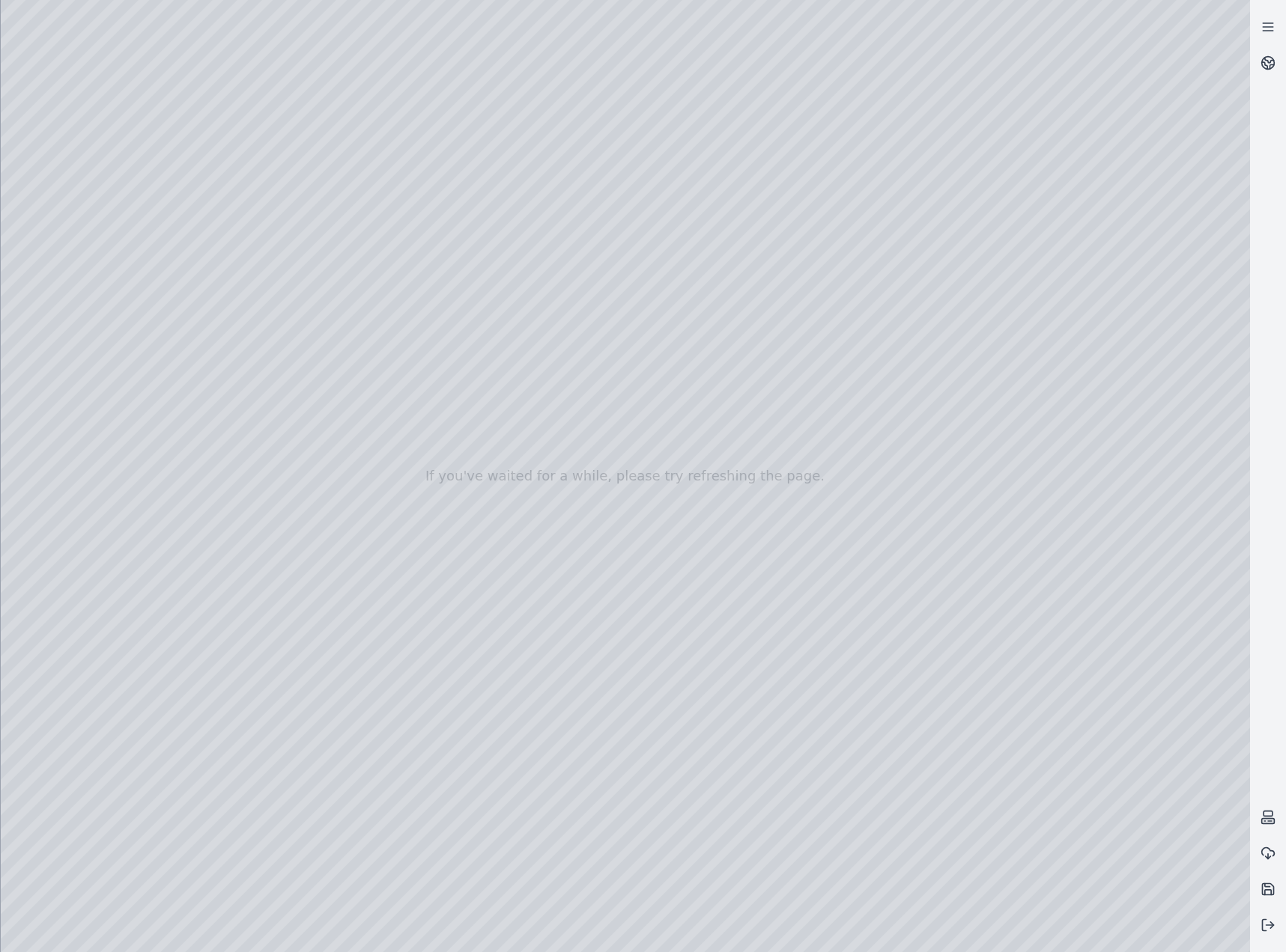
drag, startPoint x: 494, startPoint y: 712, endPoint x: 677, endPoint y: 707, distance: 183.1
drag, startPoint x: 1063, startPoint y: 449, endPoint x: 445, endPoint y: 613, distance: 639.4
drag, startPoint x: 873, startPoint y: 557, endPoint x: 260, endPoint y: 614, distance: 615.6
drag, startPoint x: 812, startPoint y: 511, endPoint x: 279, endPoint y: 606, distance: 541.4
drag, startPoint x: 1039, startPoint y: 598, endPoint x: 923, endPoint y: 556, distance: 123.4
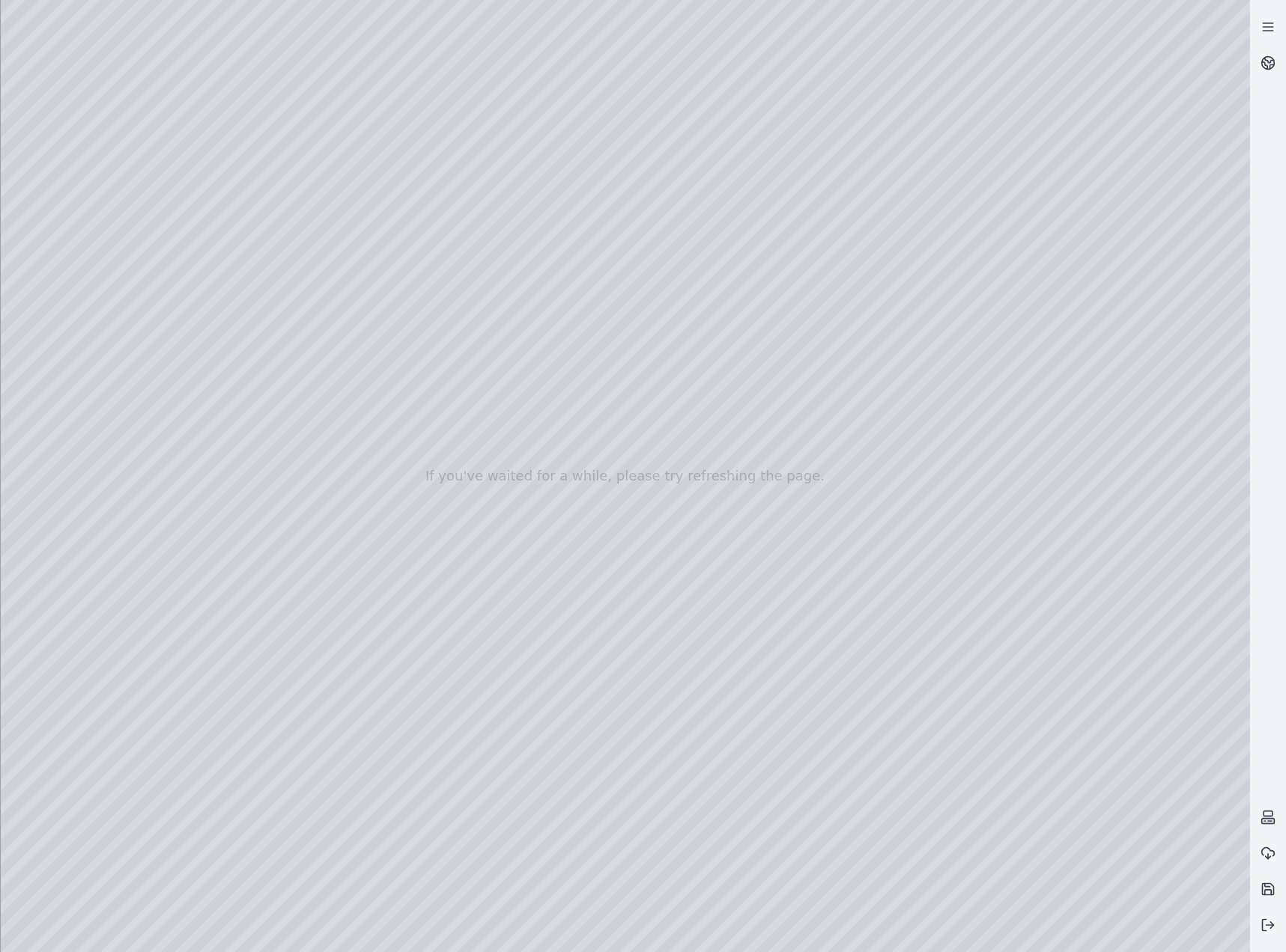
drag, startPoint x: 478, startPoint y: 611, endPoint x: 322, endPoint y: 590, distance: 157.4
drag, startPoint x: 295, startPoint y: 446, endPoint x: 820, endPoint y: 753, distance: 608.2
drag, startPoint x: 669, startPoint y: 686, endPoint x: 676, endPoint y: 633, distance: 53.5
drag, startPoint x: 368, startPoint y: 682, endPoint x: 416, endPoint y: 693, distance: 49.2
drag, startPoint x: 554, startPoint y: 728, endPoint x: 667, endPoint y: 478, distance: 274.4
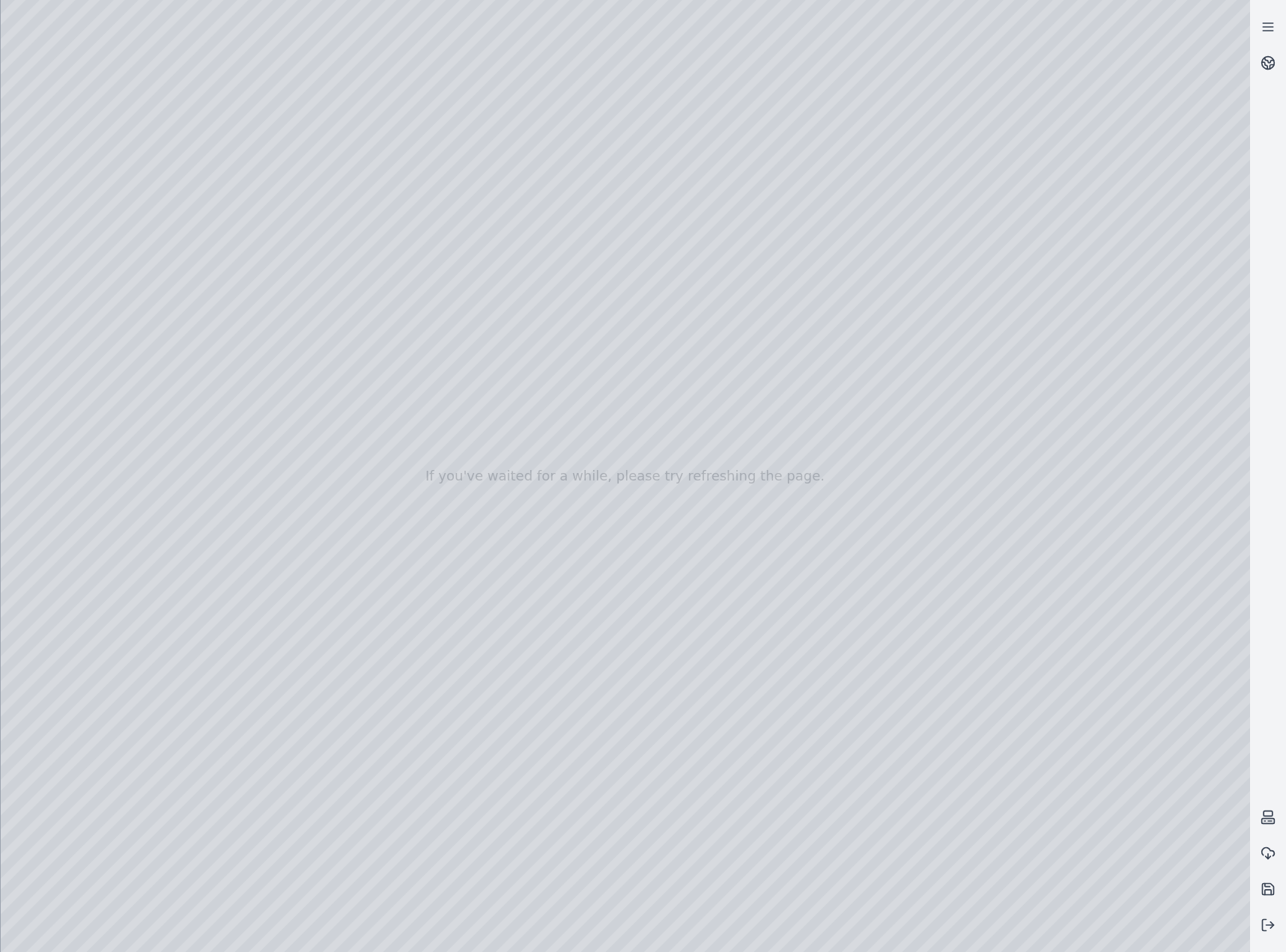
drag, startPoint x: 629, startPoint y: 734, endPoint x: 591, endPoint y: 805, distance: 80.5
